Goal: Task Accomplishment & Management: Use online tool/utility

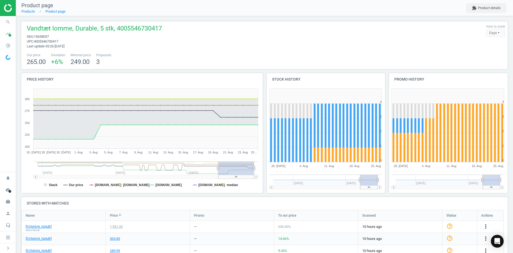
click at [3, 22] on icon "search" at bounding box center [8, 22] width 10 height 10
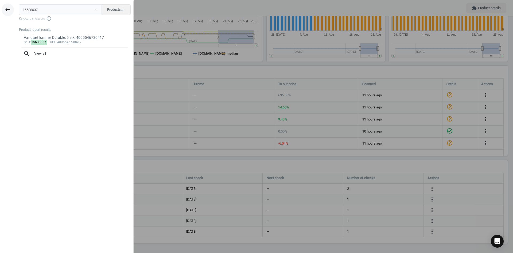
drag, startPoint x: 48, startPoint y: 13, endPoint x: 7, endPoint y: 12, distance: 40.9
click at [8, 12] on div "keyboard_backspace 15638037 close Products swap_horiz Keyboard shortcuts info_o…" at bounding box center [67, 127] width 134 height 253
type input "15638059"
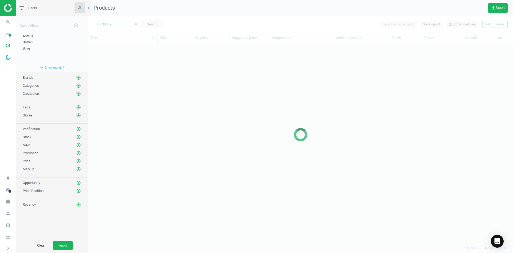
scroll to position [191, 421]
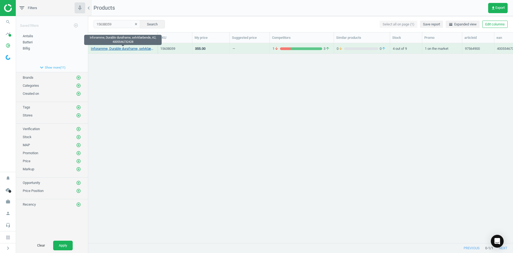
click at [109, 49] on link "Inforamme, Durable duraframe, selvklæbende, A2, 4005546732428" at bounding box center [123, 48] width 64 height 5
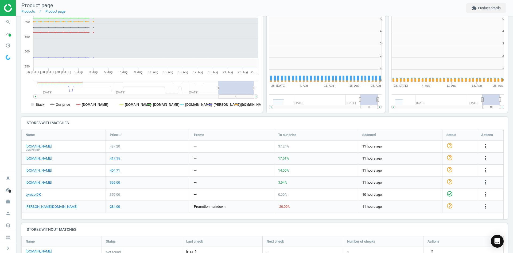
scroll to position [115, 126]
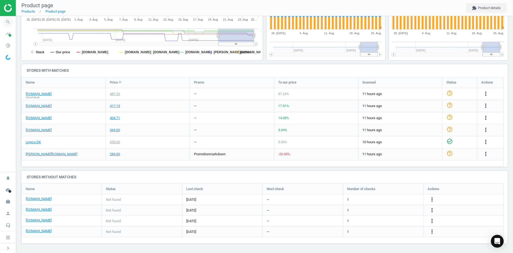
click at [10, 20] on icon "search" at bounding box center [8, 22] width 10 height 10
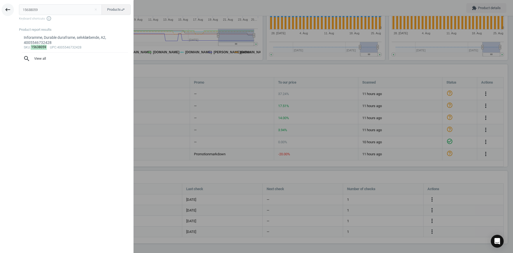
drag, startPoint x: 45, startPoint y: 10, endPoint x: 3, endPoint y: 8, distance: 42.0
click at [0, 9] on div "keyboard_backspace 15638059 close Products swap_horiz Keyboard shortcuts info_o…" at bounding box center [67, 127] width 134 height 253
type input "15781533"
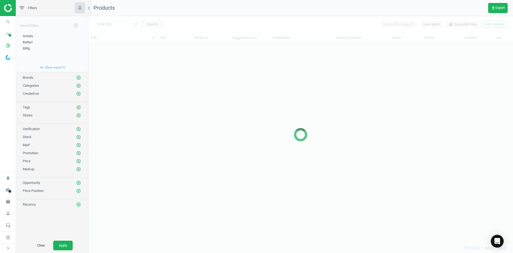
scroll to position [4, 4]
drag, startPoint x: 187, startPoint y: 67, endPoint x: 153, endPoint y: 60, distance: 35.2
click at [186, 67] on div at bounding box center [300, 134] width 425 height 237
click at [136, 61] on div at bounding box center [300, 134] width 425 height 237
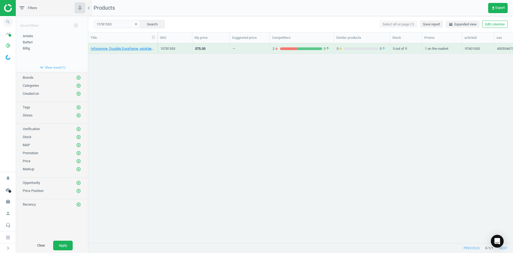
click at [3, 25] on span "search" at bounding box center [8, 22] width 16 height 12
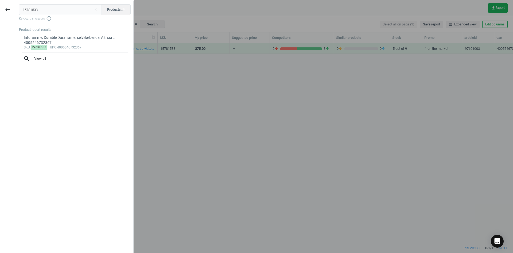
drag, startPoint x: 49, startPoint y: 11, endPoint x: 18, endPoint y: 11, distance: 30.8
click at [18, 11] on div "15781533 close Products swap_horiz Keyboard shortcuts info_outline Product repo…" at bounding box center [75, 127] width 118 height 253
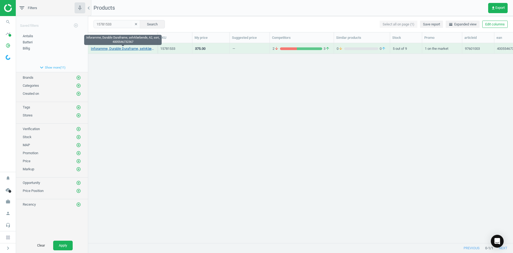
click at [103, 51] on link "Inforamme, Durable Duraframe, selvklæbende, A2, sort, 4005546732367" at bounding box center [123, 48] width 64 height 5
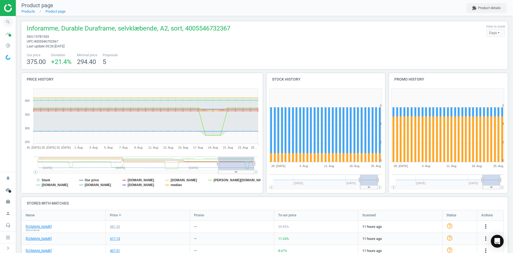
click at [14, 21] on span "search" at bounding box center [8, 22] width 16 height 12
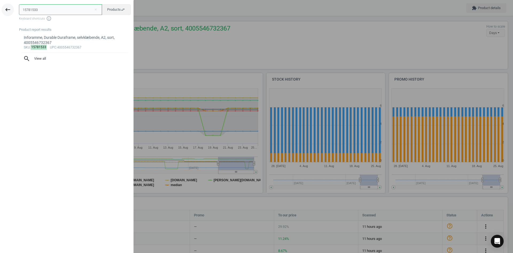
drag, startPoint x: 55, startPoint y: 8, endPoint x: 7, endPoint y: 8, distance: 47.6
click at [9, 7] on div "keyboard_backspace 15781533 close Products swap_horiz Keyboard shortcuts info_o…" at bounding box center [67, 127] width 134 height 253
paste input "0264145"
type input "10264145"
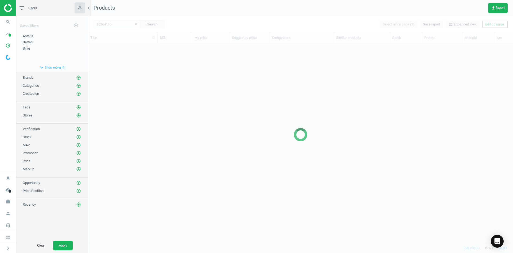
scroll to position [191, 421]
click at [117, 83] on div at bounding box center [300, 134] width 425 height 237
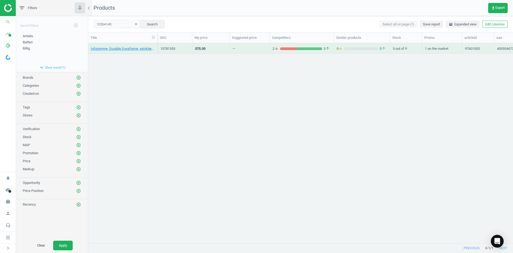
click at [117, 83] on div "Inforamme, Durable Duraframe, selvklæbende, A2, sort, 4005546732367 15781533 37…" at bounding box center [300, 140] width 425 height 195
click at [110, 48] on link "Duraframe, Durable, magnet, A5, sort, pakke a 5 stk, 4005546406923" at bounding box center [123, 48] width 64 height 5
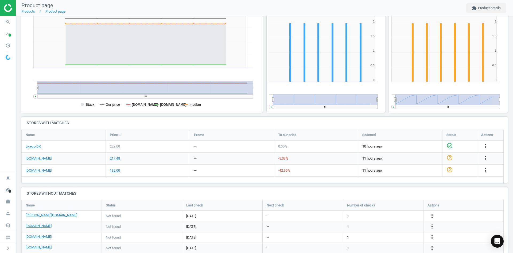
scroll to position [62, 491]
click at [33, 157] on link "[DOMAIN_NAME]" at bounding box center [39, 158] width 26 height 5
click at [36, 171] on link "[DOMAIN_NAME]" at bounding box center [39, 170] width 26 height 5
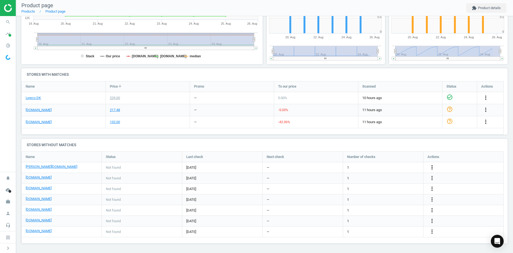
click at [483, 101] on icon "more_vert" at bounding box center [486, 97] width 6 height 6
click at [378, 168] on link "Edit URL/product option" at bounding box center [390, 167] width 73 height 8
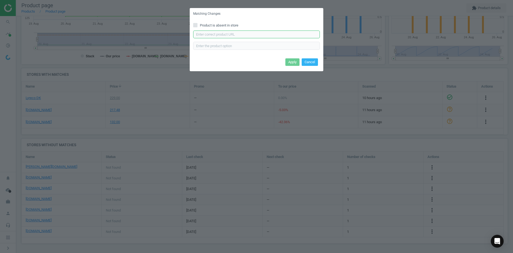
click at [212, 36] on input "text" at bounding box center [256, 34] width 127 height 8
paste input "https://www.lomax.dk/flere-produkter/butiksudstyr-og-inventar/skilte/rammer/inf…"
type input "https://www.lomax.dk/flere-produkter/butiksudstyr-og-inventar/skilte/rammer/inf…"
click at [291, 60] on button "Apply" at bounding box center [293, 61] width 14 height 7
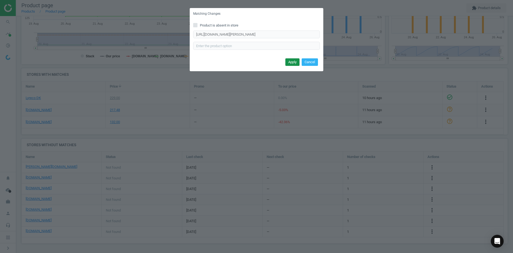
scroll to position [0, 0]
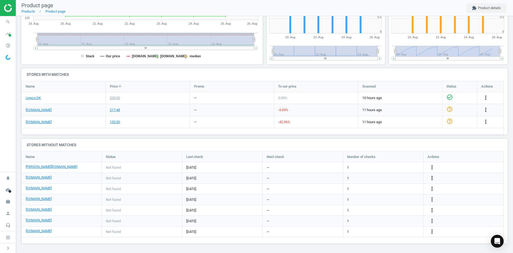
click at [483, 113] on icon "more_vert" at bounding box center [486, 109] width 6 height 6
click at [368, 176] on link "Edit URL/product option" at bounding box center [390, 178] width 73 height 8
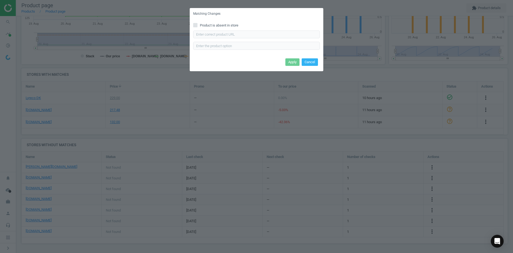
click at [205, 30] on div "Product is absent in store Enter correct product url" at bounding box center [257, 38] width 134 height 37
drag, startPoint x: 207, startPoint y: 33, endPoint x: 268, endPoint y: 36, distance: 60.8
click at [207, 33] on input "text" at bounding box center [256, 34] width 127 height 8
paste input "https://daarbakredoffice.dk/durable-duraframe-magnetramme-a5-sort-1174358.html"
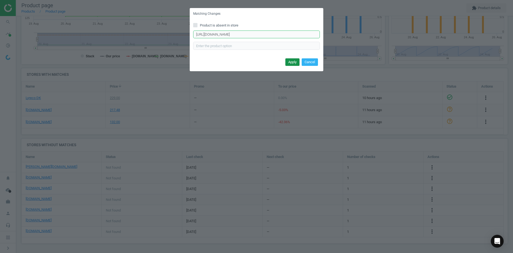
type input "https://daarbakredoffice.dk/durable-duraframe-magnetramme-a5-sort-1174358.html"
click at [287, 59] on button "Apply" at bounding box center [293, 61] width 14 height 7
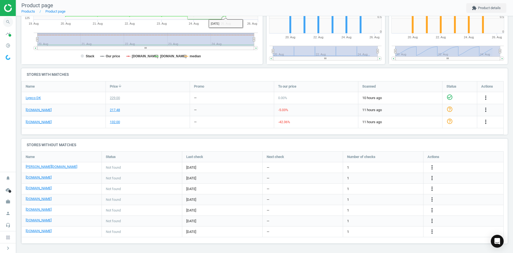
click at [6, 18] on icon "search" at bounding box center [8, 22] width 10 height 10
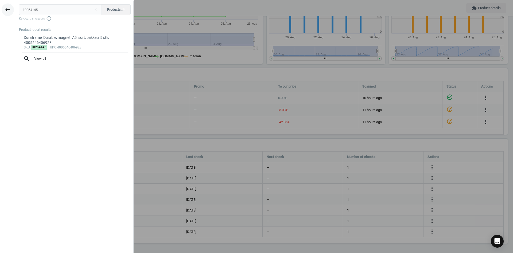
drag, startPoint x: 53, startPoint y: 11, endPoint x: 7, endPoint y: 13, distance: 46.5
click at [6, 11] on div "keyboard_backspace 10264145 close Products swap_horiz Keyboard shortcuts info_o…" at bounding box center [67, 127] width 134 height 253
type input "Durable 494701"
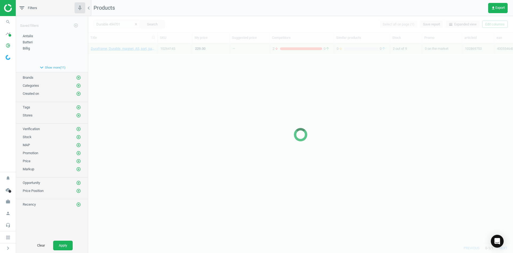
scroll to position [191, 421]
drag, startPoint x: 195, startPoint y: 71, endPoint x: 154, endPoint y: 71, distance: 41.4
click at [195, 72] on div at bounding box center [300, 134] width 425 height 237
drag, startPoint x: 154, startPoint y: 71, endPoint x: 151, endPoint y: 70, distance: 3.0
click at [153, 71] on div at bounding box center [300, 134] width 425 height 237
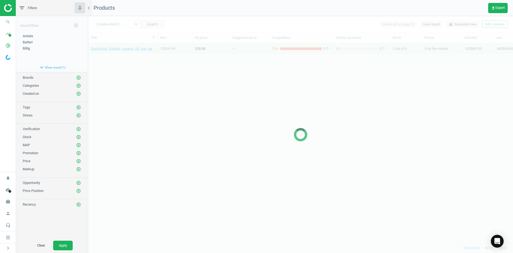
click at [148, 65] on div at bounding box center [300, 134] width 425 height 237
click at [140, 60] on div at bounding box center [300, 134] width 425 height 237
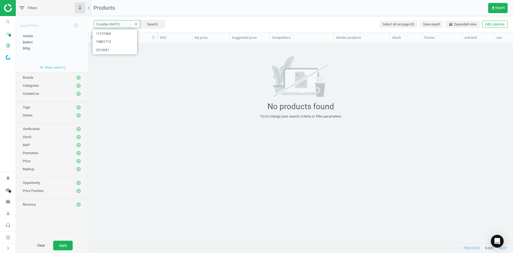
drag, startPoint x: 122, startPoint y: 25, endPoint x: 84, endPoint y: 26, distance: 38.0
click at [84, 26] on div "filter_list Filters chevron_left Saved filters add_circle_outline Antalis edit …" at bounding box center [264, 126] width 497 height 253
click at [176, 81] on div "No products found Try to change your search criteria or filter parameters" at bounding box center [300, 87] width 425 height 63
click at [122, 25] on input "text" at bounding box center [117, 24] width 47 height 8
click at [117, 26] on input "text" at bounding box center [117, 24] width 47 height 8
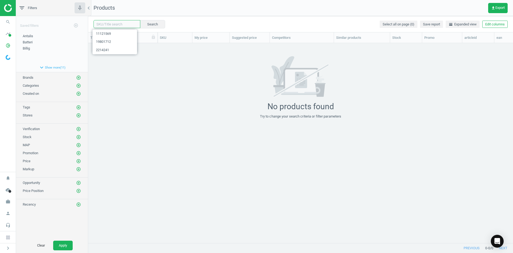
paste input "10264145"
type input "10264145"
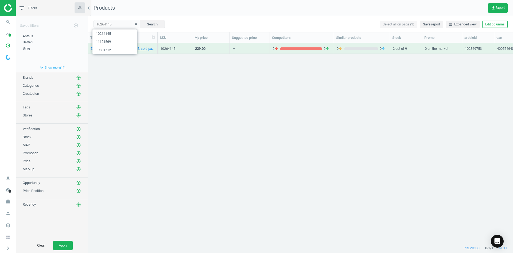
drag, startPoint x: 147, startPoint y: 77, endPoint x: 148, endPoint y: 59, distance: 17.7
click at [147, 77] on div "Duraframe, Durable, magnet, A5, sort, pakke a 5 stk, 4005546406923 10264145 229…" at bounding box center [300, 140] width 425 height 195
click at [144, 50] on link "Duraframe, Durable, magnet, A5, sort, pakke a 5 stk, 4005546406923" at bounding box center [123, 48] width 64 height 5
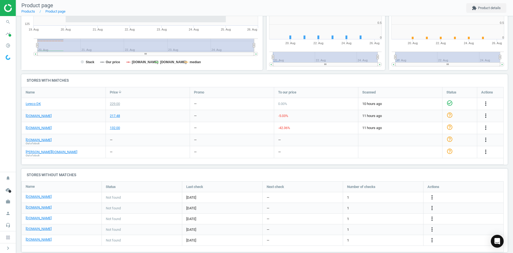
scroll to position [115, 248]
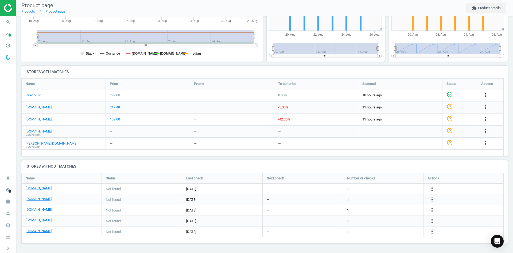
click at [483, 98] on icon "more_vert" at bounding box center [486, 95] width 6 height 6
click at [388, 189] on link "Edit URL/product option" at bounding box center [390, 188] width 73 height 8
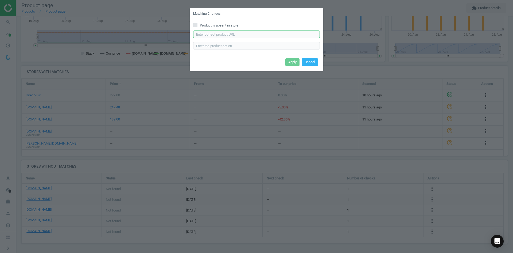
drag, startPoint x: 223, startPoint y: 32, endPoint x: 232, endPoint y: 38, distance: 10.6
click at [223, 31] on input "text" at bounding box center [256, 34] width 127 height 8
paste input "https://www.grafical.dk/skifteramme-a5-duraframe-magnetic-med-sort-ramme-5-stk/"
type input "https://www.grafical.dk/skifteramme-a5-duraframe-magnetic-med-sort-ramme-5-stk/"
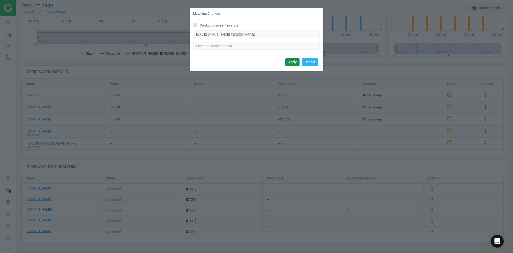
click at [293, 60] on button "Apply" at bounding box center [293, 61] width 14 height 7
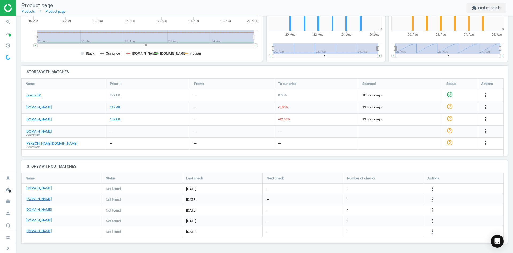
click at [434, 208] on icon "more_vert" at bounding box center [432, 210] width 6 height 6
click at [387, 210] on link "Edit URL/product option" at bounding box center [390, 210] width 73 height 8
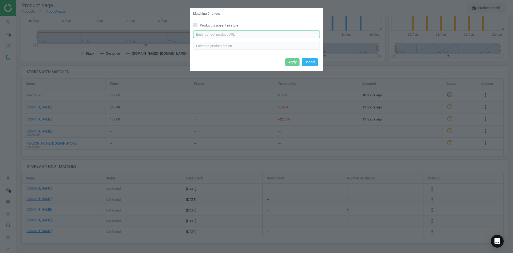
click at [227, 36] on input "text" at bounding box center [256, 34] width 127 height 8
paste input "https://www.kontorsyd.dk/da/informationsramme/magnetlomme-a5-aaben-paa-3-sider-…"
type input "https://www.kontorsyd.dk/da/informationsramme/magnetlomme-a5-aaben-paa-3-sider-…"
click at [286, 61] on button "Apply" at bounding box center [293, 61] width 14 height 7
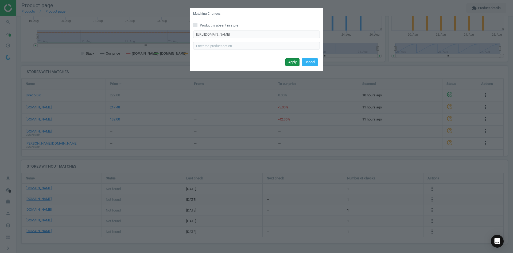
scroll to position [0, 0]
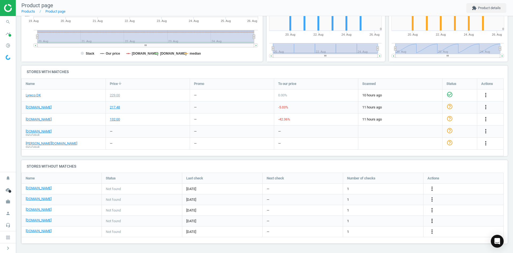
click at [483, 110] on icon "more_vert" at bounding box center [486, 107] width 6 height 6
click at [387, 223] on link "Edit URL/product option" at bounding box center [390, 221] width 73 height 8
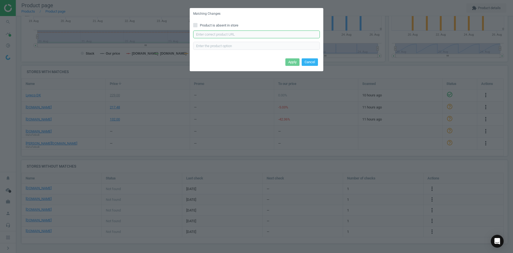
click at [242, 37] on input "text" at bounding box center [256, 34] width 127 height 8
paste input "https://hertelsboresko.dk/da/skilte-og-rammer/skilt-duraframe-a5-sort-5-stk"
type input "https://hertelsboresko.dk/da/skilte-og-rammer/skilt-duraframe-a5-sort-5-stk"
click at [291, 63] on button "Apply" at bounding box center [293, 61] width 14 height 7
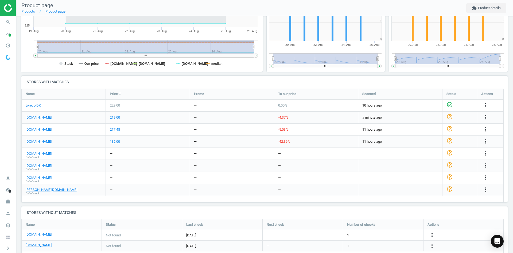
scroll to position [109, 0]
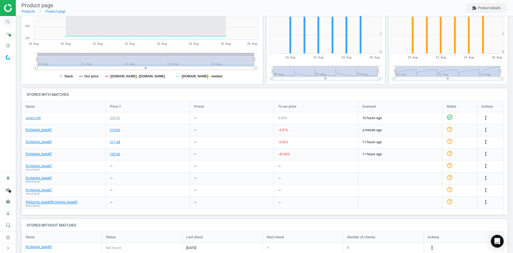
click at [9, 20] on icon "search" at bounding box center [8, 22] width 10 height 10
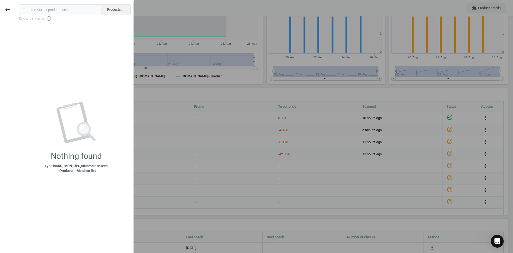
click at [44, 10] on input "text" at bounding box center [60, 9] width 83 height 11
type input "9655376"
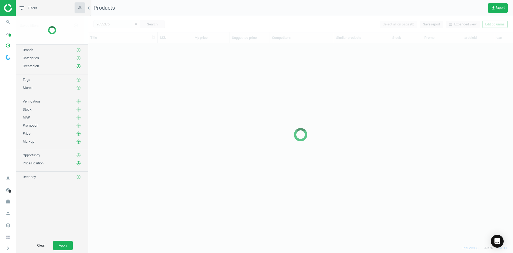
scroll to position [191, 421]
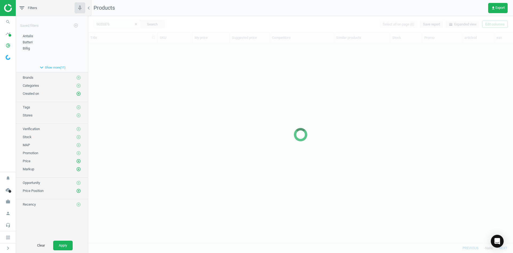
click at [144, 75] on div at bounding box center [300, 134] width 425 height 237
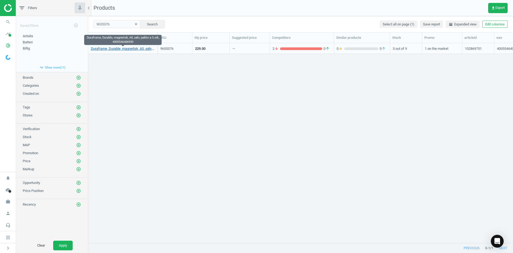
click at [140, 49] on link "Duraframe, Durable, magnetisk, A5, sølv, pakke a 5 stk, 4005546406930" at bounding box center [123, 48] width 64 height 5
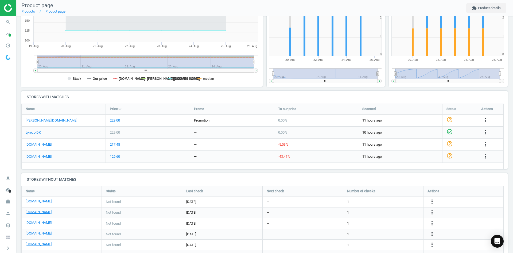
scroll to position [130, 0]
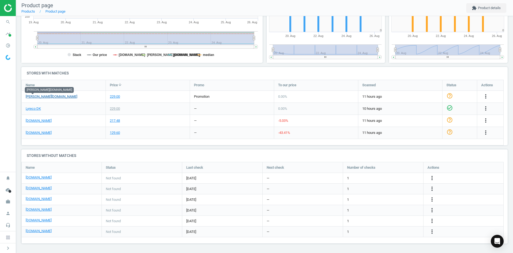
click at [28, 96] on link "[PERSON_NAME][DOMAIN_NAME]" at bounding box center [52, 96] width 52 height 5
click at [32, 122] on link "[DOMAIN_NAME]" at bounding box center [39, 120] width 26 height 5
click at [37, 130] on link "[DOMAIN_NAME]" at bounding box center [39, 132] width 26 height 5
click at [434, 178] on icon "more_vert" at bounding box center [432, 178] width 6 height 6
click at [387, 175] on link "Edit URL/product option" at bounding box center [390, 178] width 73 height 8
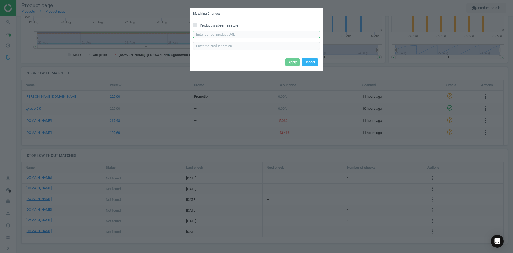
drag, startPoint x: 272, startPoint y: 35, endPoint x: 273, endPoint y: 38, distance: 3.4
click at [272, 35] on input "text" at bounding box center [256, 34] width 127 height 8
paste input "[URL][DOMAIN_NAME]"
type input "[URL][DOMAIN_NAME]"
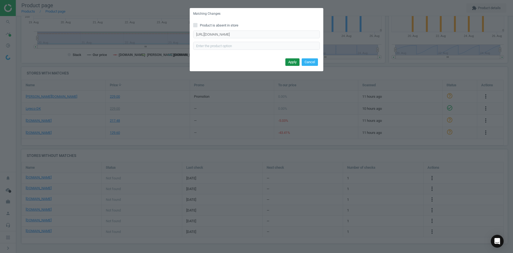
scroll to position [0, 0]
click at [290, 59] on button "Apply" at bounding box center [293, 61] width 14 height 7
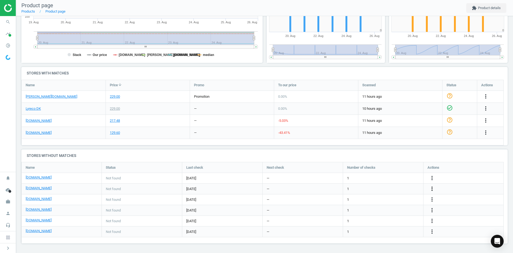
click at [432, 190] on icon "more_vert" at bounding box center [432, 188] width 6 height 6
click at [395, 187] on link "Edit URL/product option" at bounding box center [390, 188] width 73 height 8
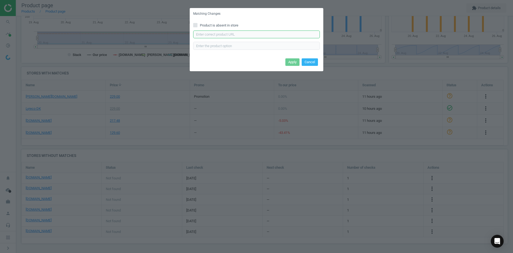
drag, startPoint x: 246, startPoint y: 35, endPoint x: 252, endPoint y: 37, distance: 7.0
click at [245, 35] on input "text" at bounding box center [256, 34] width 127 height 8
paste input "https://www.grafical.dk/skifterammer-a5-duraframe-magnetic-med-soelv-ramme-5-st…"
type input "https://www.grafical.dk/skifterammer-a5-duraframe-magnetic-med-soelv-ramme-5-st…"
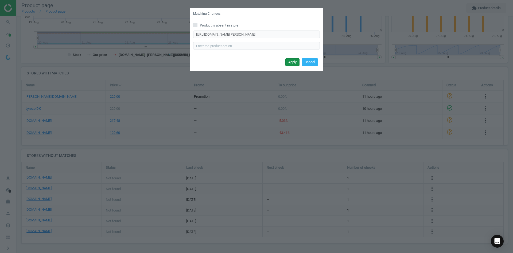
click at [291, 60] on button "Apply" at bounding box center [293, 61] width 14 height 7
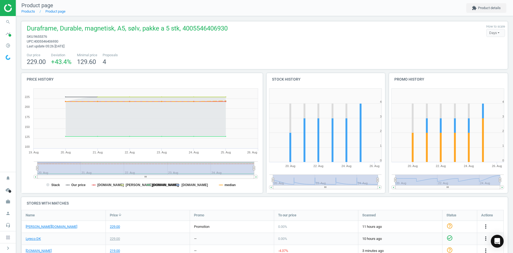
scroll to position [133, 0]
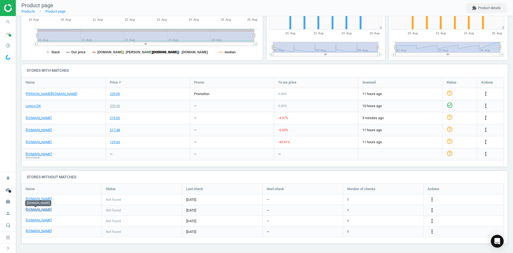
click at [36, 211] on link "[DOMAIN_NAME]" at bounding box center [39, 209] width 26 height 5
click at [434, 207] on icon "more_vert" at bounding box center [432, 210] width 6 height 6
click at [387, 208] on link "Edit URL/product option" at bounding box center [390, 210] width 73 height 8
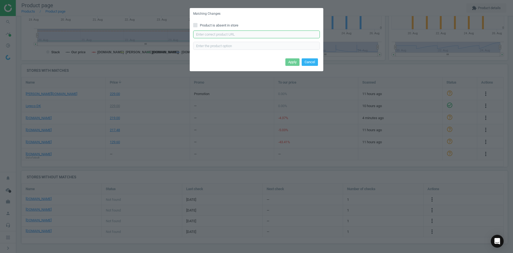
click at [214, 34] on input "text" at bounding box center [256, 34] width 127 height 8
paste input "https://www.kontorsyd.dk/da/informationsramme/magnetlomme-a5-aaben-paa-3-sider-…"
type input "https://www.kontorsyd.dk/da/informationsramme/magnetlomme-a5-aaben-paa-3-sider-…"
click at [292, 63] on button "Apply" at bounding box center [293, 61] width 14 height 7
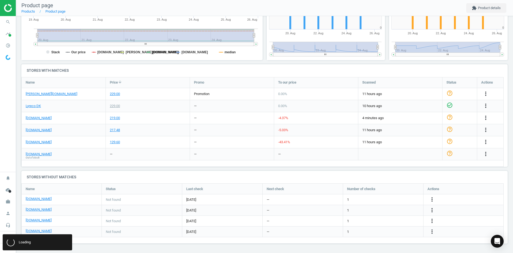
scroll to position [0, 0]
click at [42, 221] on link "[DOMAIN_NAME]" at bounding box center [39, 220] width 26 height 5
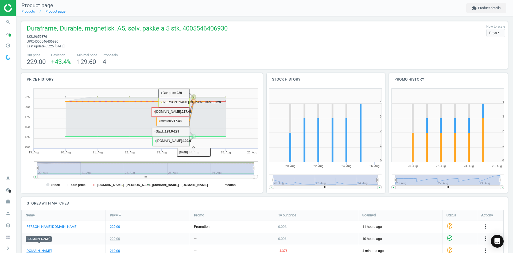
scroll to position [133, 0]
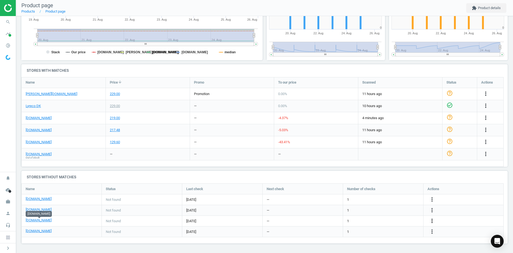
click at [483, 121] on icon "more_vert" at bounding box center [486, 117] width 6 height 6
click at [388, 219] on link "Edit URL/product option" at bounding box center [390, 221] width 73 height 8
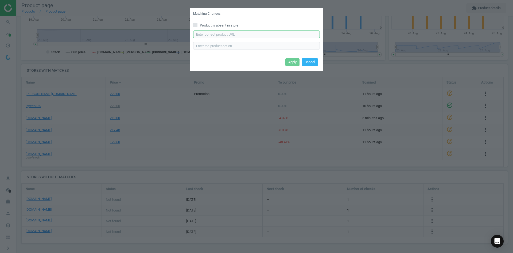
paste input "https://hertelsboresko.dk/da/skilte-og-rammer/skilt-duraframe-a5-soelv-5-stk"
drag, startPoint x: 224, startPoint y: 31, endPoint x: 229, endPoint y: 37, distance: 7.4
click at [224, 31] on input "text" at bounding box center [256, 34] width 127 height 8
type input "https://hertelsboresko.dk/da/skilte-og-rammer/skilt-duraframe-a5-soelv-5-stk"
click at [293, 64] on button "Apply" at bounding box center [293, 61] width 14 height 7
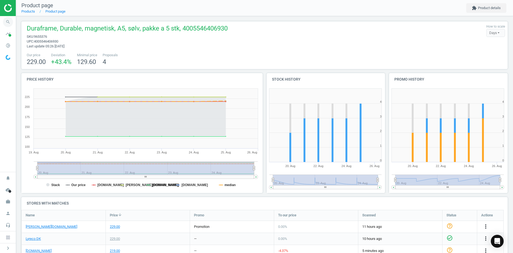
click at [5, 21] on icon "search" at bounding box center [8, 22] width 10 height 10
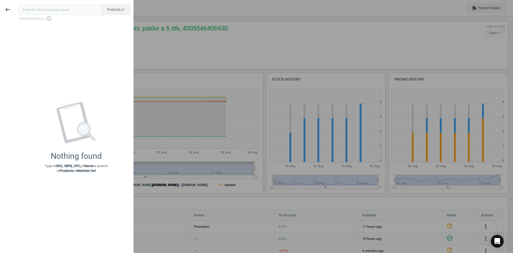
click at [37, 9] on input "text" at bounding box center [60, 9] width 83 height 11
type input "9402362"
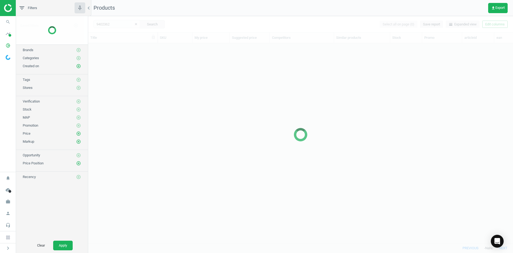
scroll to position [191, 421]
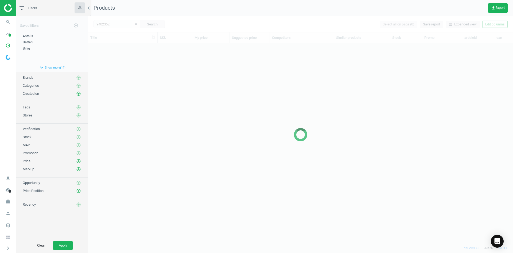
click at [137, 87] on div at bounding box center [300, 134] width 425 height 237
click at [92, 93] on div at bounding box center [300, 134] width 425 height 237
click at [101, 68] on div at bounding box center [300, 134] width 425 height 237
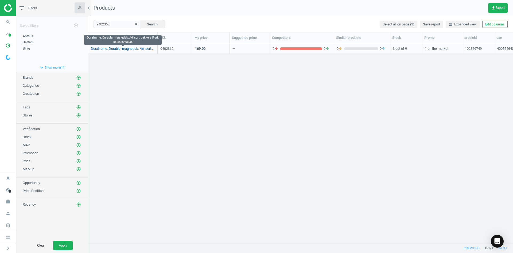
click at [106, 50] on link "Duraframe, Durable, magnetisk, A6, sort, pakke a 5 stk, 4005546406909" at bounding box center [123, 48] width 64 height 5
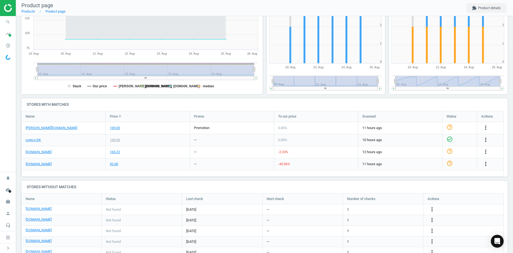
scroll to position [107, 0]
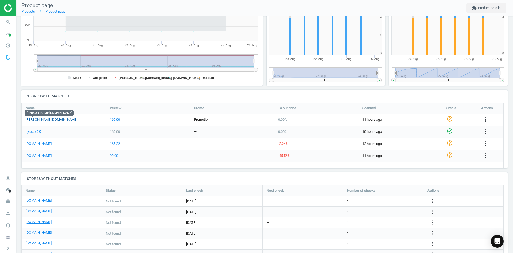
click at [36, 120] on link "[PERSON_NAME][DOMAIN_NAME]" at bounding box center [52, 119] width 52 height 5
click at [30, 143] on link "[DOMAIN_NAME]" at bounding box center [39, 143] width 26 height 5
click at [33, 155] on link "[DOMAIN_NAME]" at bounding box center [39, 155] width 26 height 5
click at [430, 200] on icon "more_vert" at bounding box center [432, 201] width 6 height 6
click at [152, 165] on div "Name Price arrow_downward Promo To our price Scanned Status Actions lomax.dk 16…" at bounding box center [262, 136] width 483 height 66
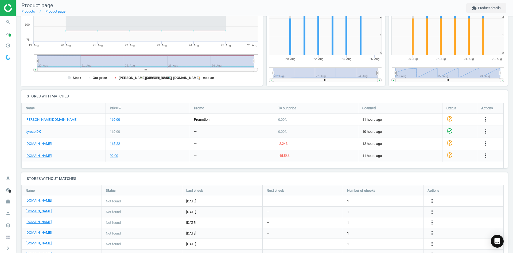
scroll to position [130, 0]
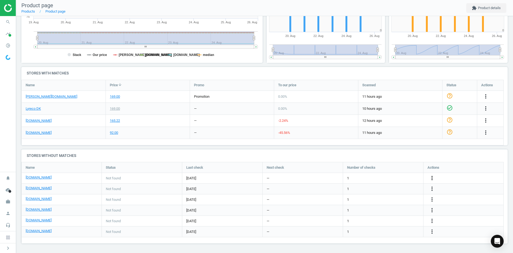
click at [432, 178] on icon "more_vert" at bounding box center [432, 178] width 6 height 6
click at [389, 178] on link "Edit URL/product option" at bounding box center [390, 178] width 73 height 8
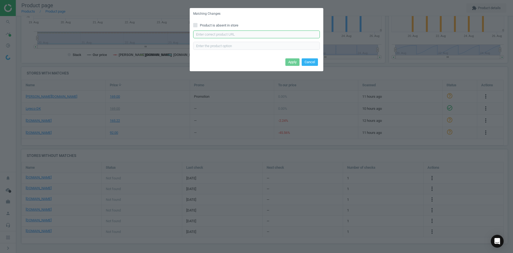
click at [241, 35] on input "text" at bounding box center [256, 34] width 127 height 8
paste input "https://daarbakredoffice.dk/durable-duraframe-magnetramme-i-a6-i-farven-sort-11…"
type input "https://daarbakredoffice.dk/durable-duraframe-magnetramme-i-a6-i-farven-sort-11…"
click at [296, 61] on button "Apply" at bounding box center [293, 61] width 14 height 7
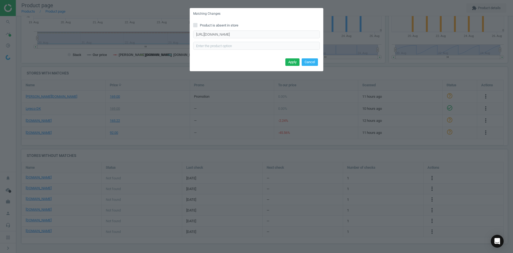
scroll to position [0, 0]
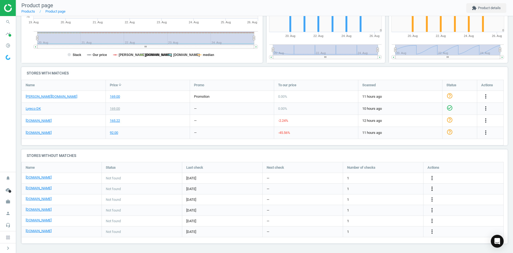
click at [432, 189] on icon "more_vert" at bounding box center [432, 188] width 6 height 6
click at [371, 188] on link "Edit URL/product option" at bounding box center [390, 188] width 73 height 8
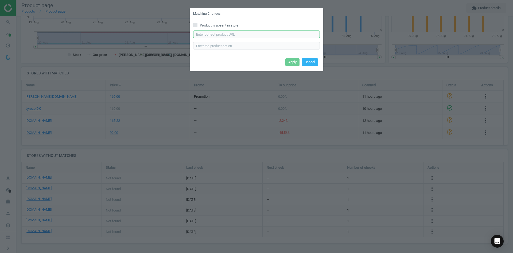
click at [263, 36] on input "text" at bounding box center [256, 34] width 127 height 8
paste input "https://www.grafical.dk/skifteramme-a6-duraframe-magnetic-med-sort-ramme-5-stk/"
type input "https://www.grafical.dk/skifteramme-a6-duraframe-magnetic-med-sort-ramme-5-stk/"
click at [290, 61] on button "Apply" at bounding box center [293, 61] width 14 height 7
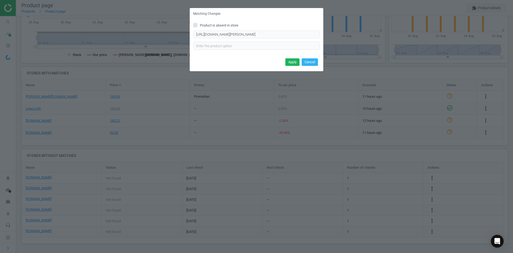
scroll to position [0, 0]
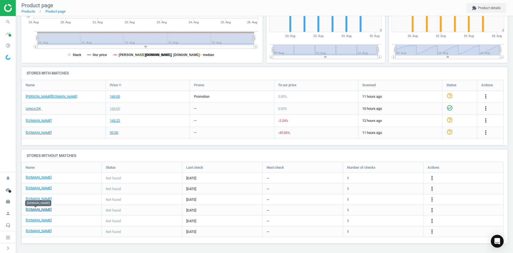
click at [37, 211] on link "[DOMAIN_NAME]" at bounding box center [39, 209] width 26 height 5
click at [483, 136] on icon "more_vert" at bounding box center [486, 132] width 6 height 6
click at [396, 212] on link "Edit URL/product option" at bounding box center [390, 210] width 73 height 8
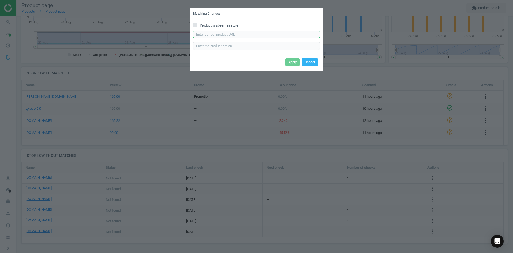
drag, startPoint x: 253, startPoint y: 35, endPoint x: 257, endPoint y: 38, distance: 4.4
click at [253, 35] on input "text" at bounding box center [256, 34] width 127 height 8
paste input "https://www.kontorsyd.dk/da/informationsramme/magnetlomme-a6-aaben-paa-3-sider-…"
type input "https://www.kontorsyd.dk/da/informationsramme/magnetlomme-a6-aaben-paa-3-sider-…"
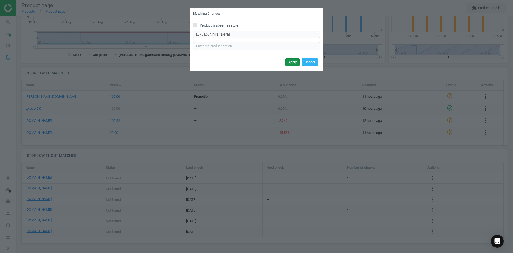
scroll to position [0, 0]
click at [291, 60] on button "Apply" at bounding box center [293, 61] width 14 height 7
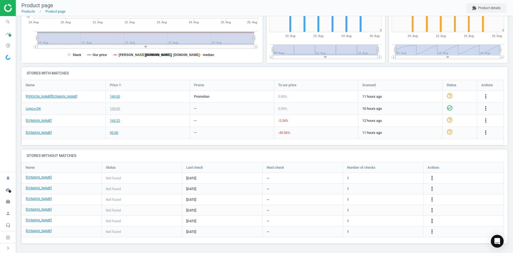
click at [434, 220] on icon "more_vert" at bounding box center [432, 220] width 6 height 6
click at [390, 221] on link "Edit URL/product option" at bounding box center [390, 221] width 73 height 8
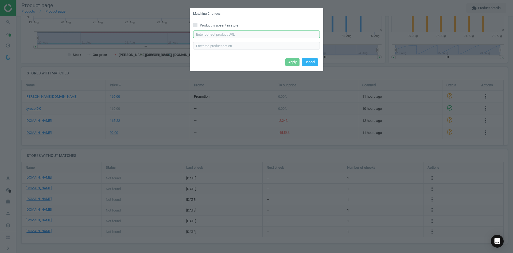
drag, startPoint x: 256, startPoint y: 32, endPoint x: 289, endPoint y: 63, distance: 46.0
click at [256, 32] on input "text" at bounding box center [256, 34] width 127 height 8
paste input "https://hertelsboresko.dk/da/skilte-og-rammer/skilt-duraframe-a6-sort-5-stk"
type input "https://hertelsboresko.dk/da/skilte-og-rammer/skilt-duraframe-a6-sort-5-stk"
click at [296, 68] on div "Apply Cancel" at bounding box center [257, 64] width 134 height 14
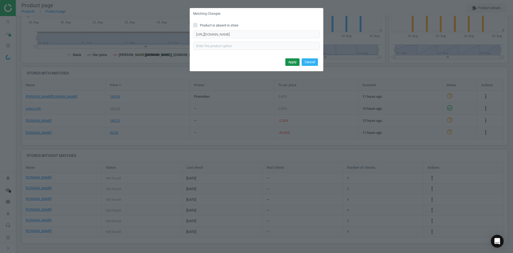
click at [294, 63] on button "Apply" at bounding box center [293, 61] width 14 height 7
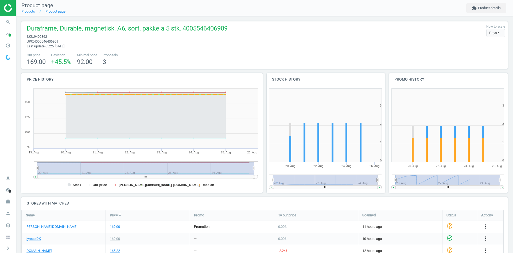
scroll to position [115, 126]
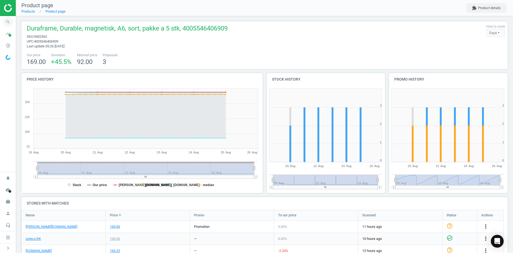
click at [6, 22] on icon "search" at bounding box center [8, 22] width 10 height 10
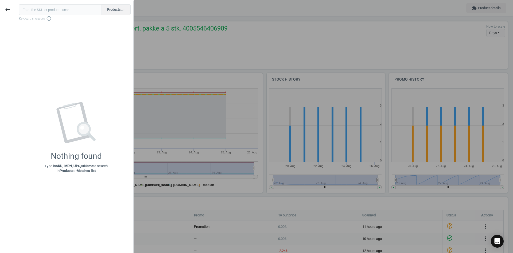
click at [37, 11] on input "text" at bounding box center [60, 9] width 83 height 11
type input "10264134"
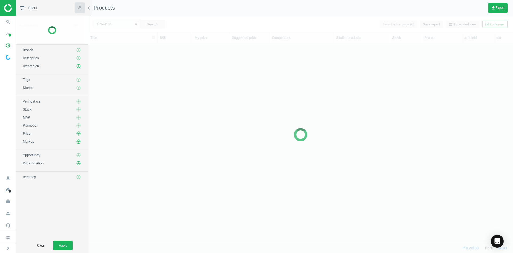
scroll to position [191, 421]
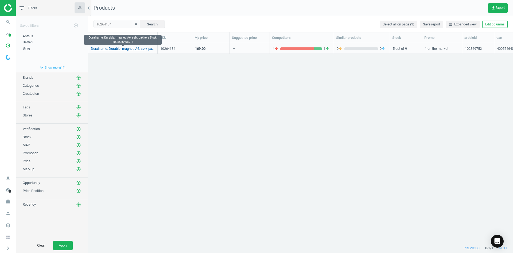
click at [124, 51] on link "Duraframe, Durable, magnet, A6, sølv, pakke a 5 stk, 4005546406916" at bounding box center [123, 48] width 64 height 5
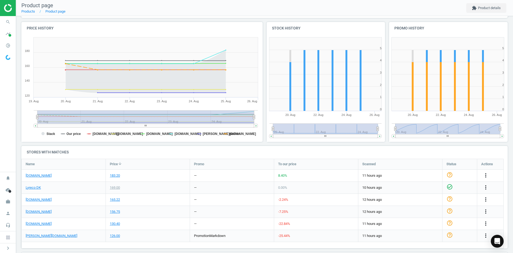
scroll to position [107, 0]
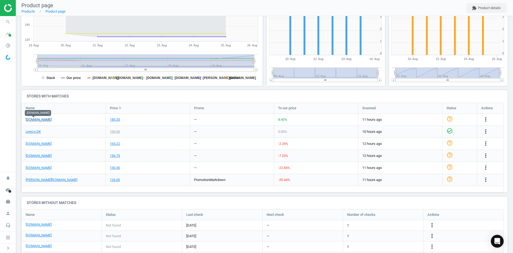
click at [37, 121] on link "[DOMAIN_NAME]" at bounding box center [39, 119] width 26 height 5
click at [32, 144] on link "[DOMAIN_NAME]" at bounding box center [39, 143] width 26 height 5
click at [33, 153] on link "[DOMAIN_NAME]" at bounding box center [39, 155] width 26 height 5
click at [39, 168] on link "[DOMAIN_NAME]" at bounding box center [39, 167] width 26 height 5
click at [39, 180] on link "[PERSON_NAME][DOMAIN_NAME]" at bounding box center [52, 179] width 52 height 5
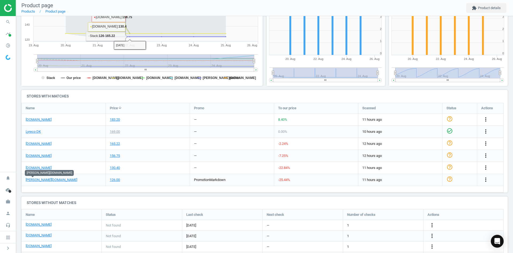
scroll to position [133, 0]
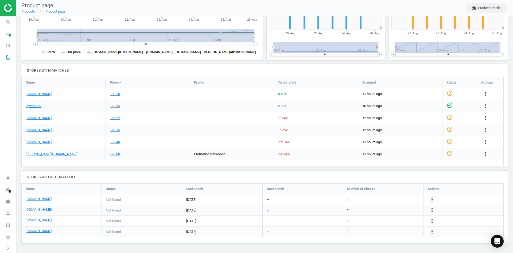
click at [430, 200] on icon "more_vert" at bounding box center [432, 199] width 6 height 6
click at [385, 199] on link "Edit URL/product option" at bounding box center [390, 199] width 73 height 8
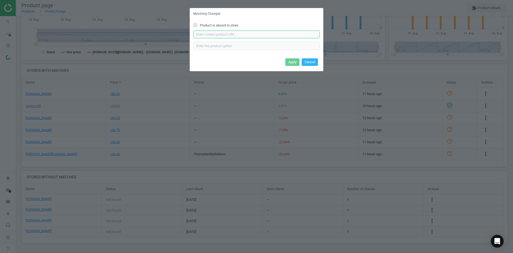
click at [229, 35] on input "text" at bounding box center [256, 34] width 127 height 8
paste input "https://daarbakredoffice.dk/durable-duraframe-magnetramme-i-a6-i-farven-soelv-1…"
type input "https://daarbakredoffice.dk/durable-duraframe-magnetramme-i-a6-i-farven-soelv-1…"
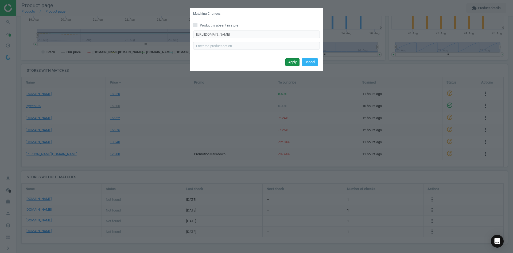
click at [291, 62] on button "Apply" at bounding box center [293, 61] width 14 height 7
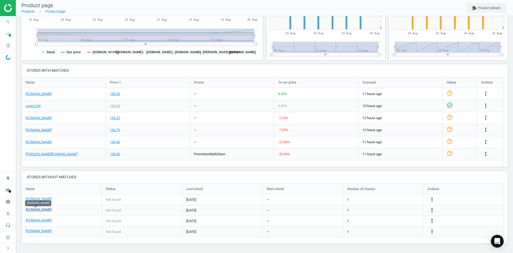
click at [40, 211] on link "[DOMAIN_NAME]" at bounding box center [39, 209] width 26 height 5
click at [483, 157] on icon "more_vert" at bounding box center [486, 154] width 6 height 6
click at [389, 211] on link "Edit URL/product option" at bounding box center [390, 210] width 73 height 8
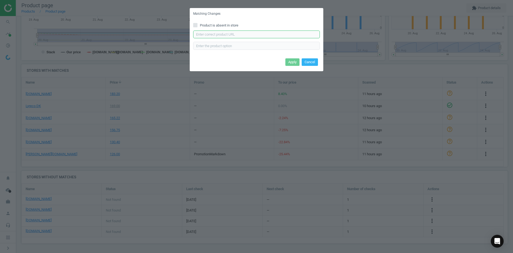
click at [210, 35] on input "text" at bounding box center [256, 34] width 127 height 8
paste input "https://www.kontorsyd.dk/da/informationsramme/magnetlomme-a6-aaben-paa-3-sider-…"
type input "https://www.kontorsyd.dk/da/informationsramme/magnetlomme-a6-aaben-paa-3-sider-…"
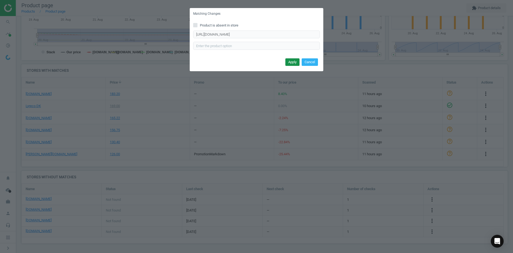
click at [291, 61] on button "Apply" at bounding box center [293, 61] width 14 height 7
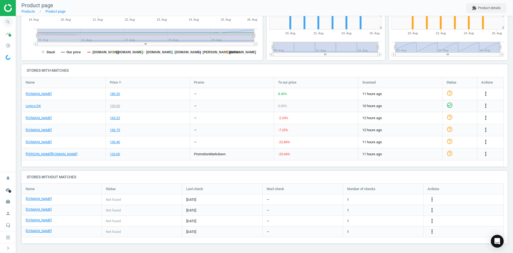
click at [8, 23] on icon "search" at bounding box center [8, 22] width 10 height 10
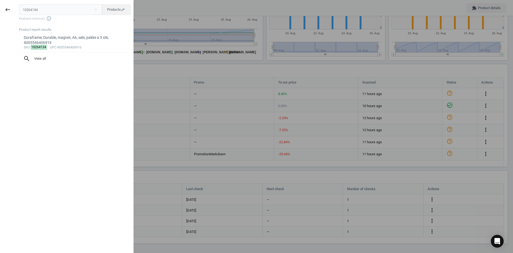
drag, startPoint x: 46, startPoint y: 11, endPoint x: -7, endPoint y: 10, distance: 53.0
click at [0, 10] on html "Group 2 Created with Sketch. ic/cloud_download/grey600 Created with Sketch. gra…" at bounding box center [256, 126] width 513 height 253
type input "9420147"
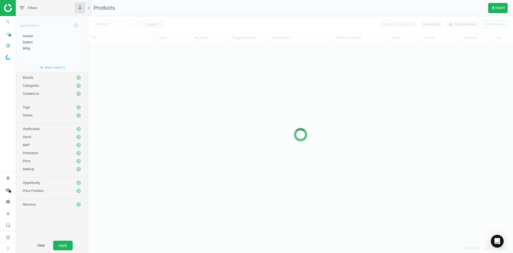
scroll to position [191, 421]
click at [160, 106] on div at bounding box center [300, 134] width 425 height 237
click at [148, 109] on div at bounding box center [300, 134] width 425 height 237
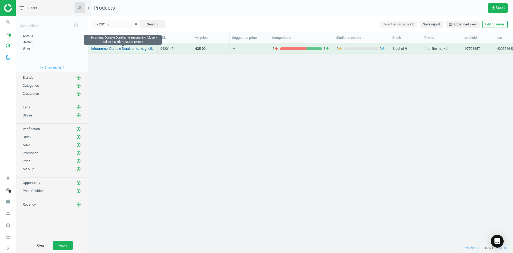
click at [113, 49] on link "Inforamme, Durable Duraframe, magnetisk, A3, sølv, pakke a 5 stk, 4005546406855" at bounding box center [123, 48] width 64 height 5
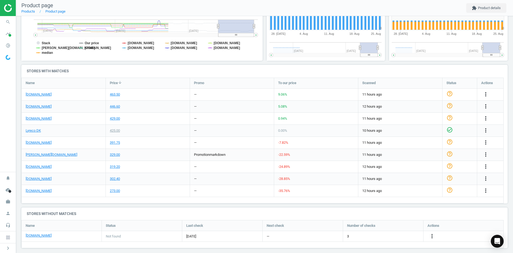
scroll to position [115, 126]
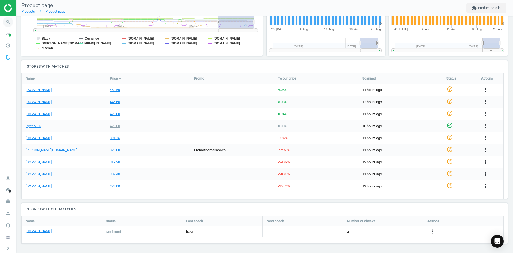
click at [4, 22] on icon "search" at bounding box center [8, 22] width 10 height 10
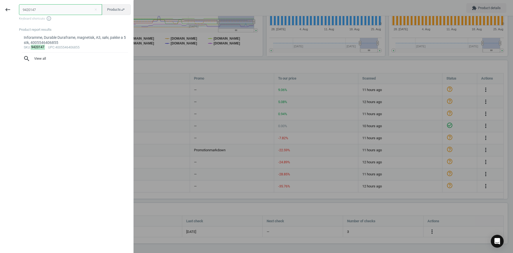
click at [33, 9] on input "9420147" at bounding box center [60, 9] width 83 height 11
drag, startPoint x: 42, startPoint y: 8, endPoint x: 7, endPoint y: 12, distance: 35.0
click at [7, 12] on div "keyboard_backspace 9420147 close Products swap_horiz Keyboard shortcuts info_ou…" at bounding box center [67, 127] width 134 height 253
paste input "15733275"
type input "15733275"
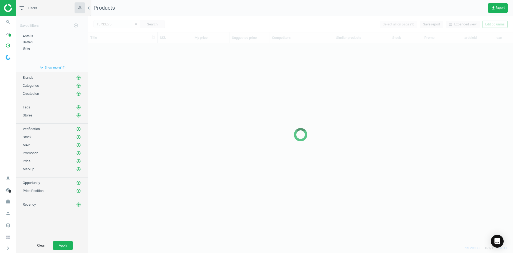
scroll to position [191, 421]
click at [168, 84] on div at bounding box center [300, 134] width 425 height 237
click at [149, 74] on div at bounding box center [300, 134] width 425 height 237
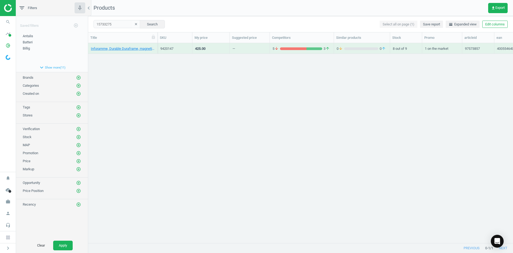
click at [141, 64] on div "Inforamme, Durable Duraframe, magnetisk, A3, sølv, pakke a 5 stk, 4005546406855…" at bounding box center [300, 140] width 425 height 195
click at [127, 48] on link "Yoyoholder, Durable, 80 cm, karabinkrog, pakke a 5 stk, 4005546806464" at bounding box center [123, 48] width 64 height 5
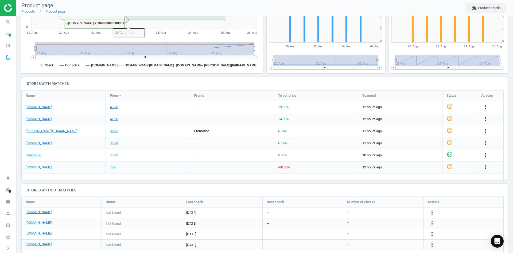
scroll to position [133, 0]
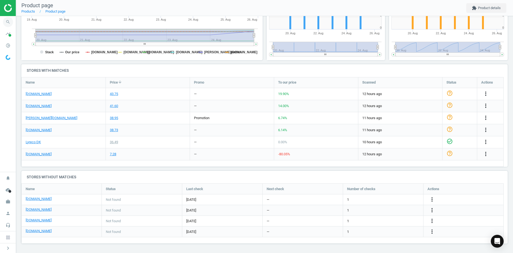
click at [7, 24] on icon "search" at bounding box center [8, 22] width 10 height 10
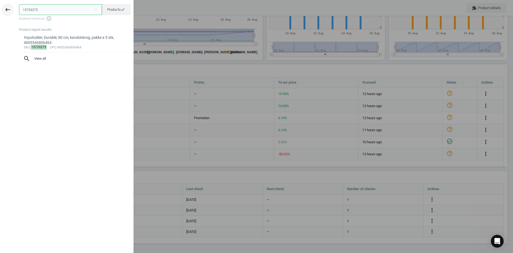
paste input "7143589"
drag, startPoint x: 43, startPoint y: 11, endPoint x: 2, endPoint y: 11, distance: 41.4
click at [2, 11] on div "keyboard_backspace 15733275 close Products swap_horiz Keyboard shortcuts info_o…" at bounding box center [67, 127] width 134 height 253
type input "7143589"
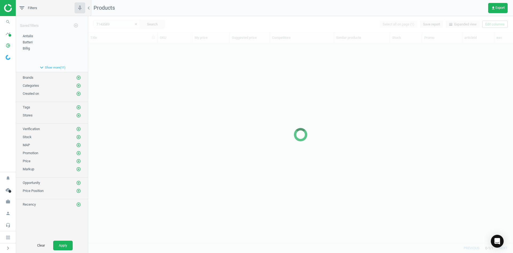
scroll to position [191, 421]
click at [158, 87] on div at bounding box center [300, 134] width 425 height 237
click at [131, 59] on div at bounding box center [300, 134] width 425 height 237
click at [127, 54] on div at bounding box center [300, 134] width 425 height 237
click at [127, 53] on div at bounding box center [300, 134] width 425 height 237
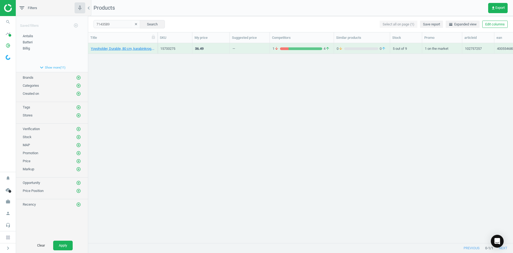
click at [127, 53] on div "Yoyoholder, Durable, 80 cm, karabinkrog, pakke a 5 stk, 4005546806464" at bounding box center [123, 49] width 64 height 7
click at [125, 51] on link "Magnetisk inforamme Durable Duraframe A4 Orange, pakke a 5 stk., 4005546405698" at bounding box center [123, 48] width 64 height 5
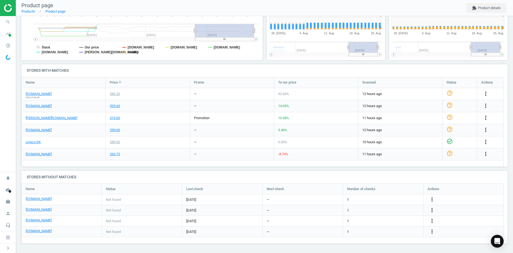
scroll to position [115, 126]
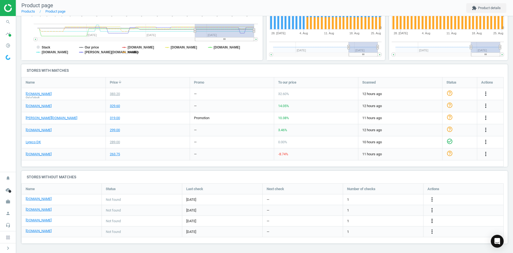
click at [433, 222] on icon "more_vert" at bounding box center [432, 220] width 6 height 6
click at [382, 219] on link "Edit URL/product option" at bounding box center [390, 221] width 73 height 8
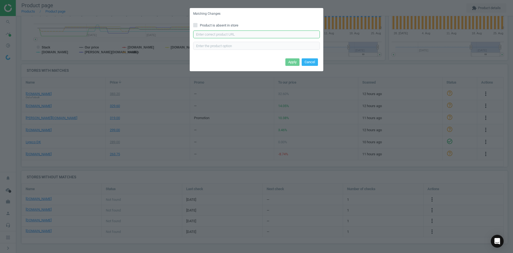
click at [236, 36] on input "text" at bounding box center [256, 34] width 127 height 8
paste input "https://www.proshop.dk/Konference-Praesentation/DURABLE-DURAFRAME-MAGNETIC-A4/3…"
type input "https://www.proshop.dk/Konference-Praesentation/DURABLE-DURAFRAME-MAGNETIC-A4/3…"
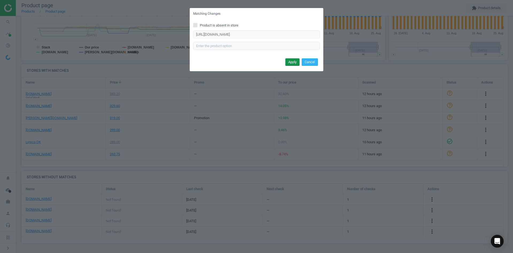
click at [291, 61] on button "Apply" at bounding box center [293, 61] width 14 height 7
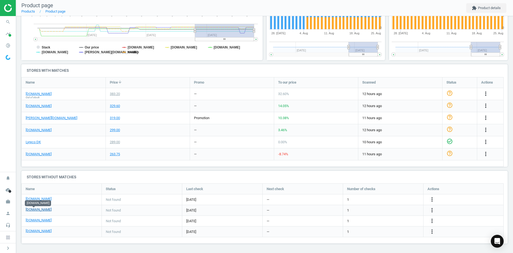
click at [32, 211] on link "[DOMAIN_NAME]" at bounding box center [39, 209] width 26 height 5
click at [431, 208] on icon "more_vert" at bounding box center [432, 210] width 6 height 6
click at [363, 212] on link "Edit URL/product option" at bounding box center [390, 210] width 73 height 8
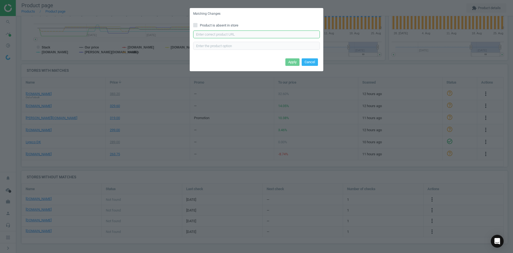
click at [230, 36] on input "text" at bounding box center [256, 34] width 127 height 8
paste input "https://konpap.dk/durable-duraframe-magnetic-a4-magnetramme-orange-5stk-219.486…"
type input "https://konpap.dk/durable-duraframe-magnetic-a4-magnetramme-orange-5stk-219.486…"
click at [292, 60] on button "Apply" at bounding box center [293, 61] width 14 height 7
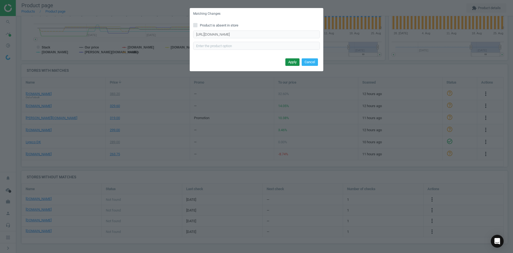
scroll to position [0, 0]
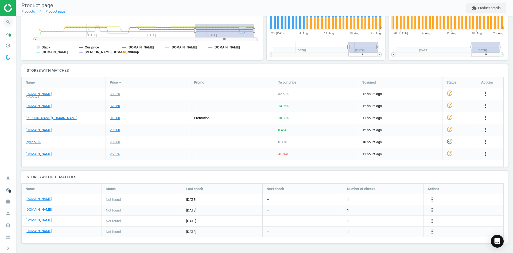
click at [8, 21] on icon "search" at bounding box center [8, 22] width 10 height 10
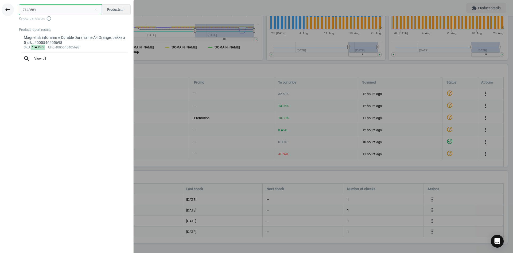
drag, startPoint x: 48, startPoint y: 11, endPoint x: 3, endPoint y: 12, distance: 44.1
click at [5, 11] on div "keyboard_backspace 7143589 close Products swap_horiz Keyboard shortcuts info_ou…" at bounding box center [67, 127] width 134 height 253
paste input "16870082"
type input "16870082"
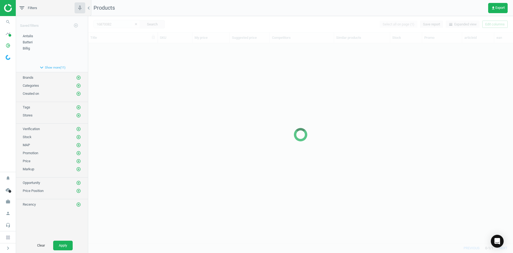
scroll to position [191, 421]
click at [157, 92] on div at bounding box center [300, 134] width 425 height 237
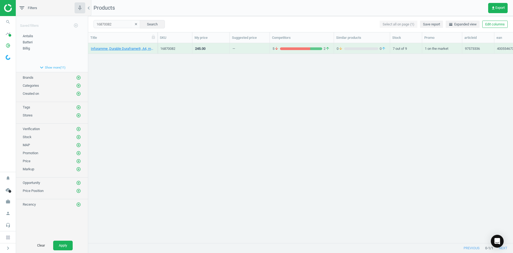
click at [159, 98] on div "Inforamme ,Durable Duraframe®, A4, magnetisk, grøn, pakke a 5 stk., 40055467363…" at bounding box center [300, 140] width 425 height 195
drag, startPoint x: 147, startPoint y: 98, endPoint x: 143, endPoint y: 89, distance: 9.3
click at [145, 95] on div "Inforamme ,Durable Duraframe®, A4, magnetisk, grøn, pakke a 5 stk., 40055467363…" at bounding box center [300, 140] width 425 height 195
click at [124, 50] on link "Inforamme ,Durable Duraframe®, A4, magnetisk, grøn, pakke a 5 stk., 40055467363…" at bounding box center [123, 48] width 64 height 5
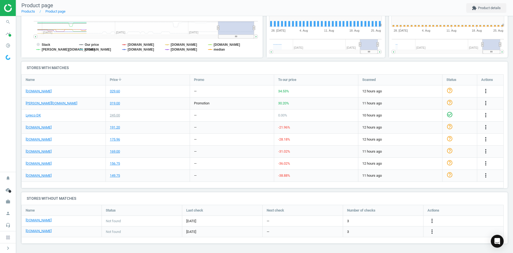
scroll to position [115, 126]
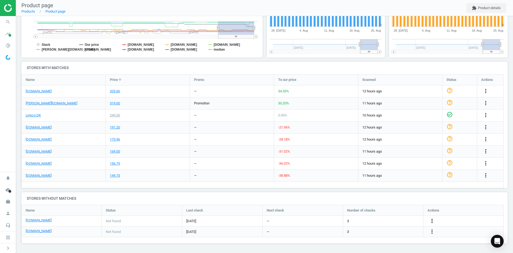
click at [483, 118] on icon "more_vert" at bounding box center [486, 115] width 6 height 6
click at [387, 220] on link "Edit URL/product option" at bounding box center [390, 221] width 73 height 8
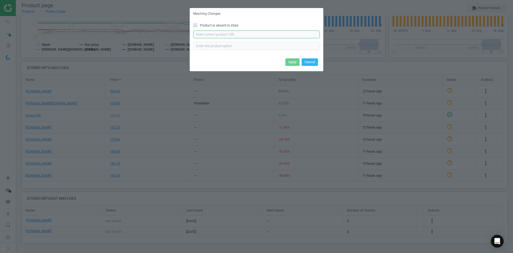
click at [214, 34] on input "text" at bounding box center [256, 34] width 127 height 8
paste input "https://www.proshop.dk/Konference-Praesentation/DURABLE-Inforamme-DURAFRAME-MAG…"
type input "https://www.proshop.dk/Konference-Praesentation/DURABLE-Inforamme-DURAFRAME-MAG…"
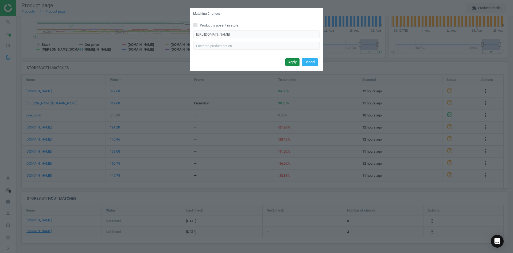
click at [290, 60] on button "Apply" at bounding box center [293, 61] width 14 height 7
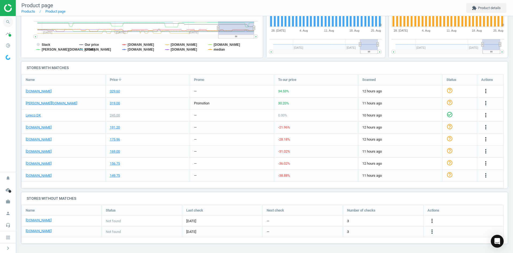
click at [9, 21] on icon "search" at bounding box center [8, 22] width 10 height 10
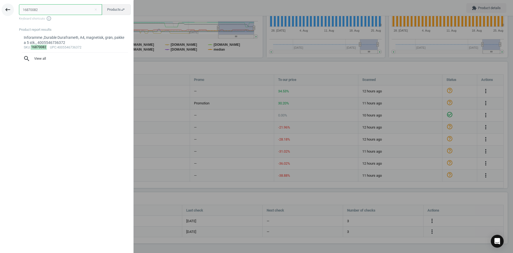
drag, startPoint x: 66, startPoint y: 11, endPoint x: 12, endPoint y: 10, distance: 53.5
click at [15, 9] on div "keyboard_backspace 16870082 close Products swap_horiz Keyboard shortcuts info_o…" at bounding box center [67, 127] width 134 height 253
paste input "9740221"
type input "19740221"
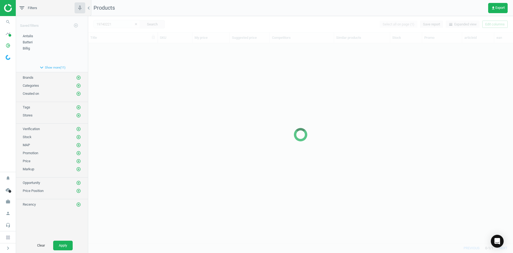
scroll to position [191, 421]
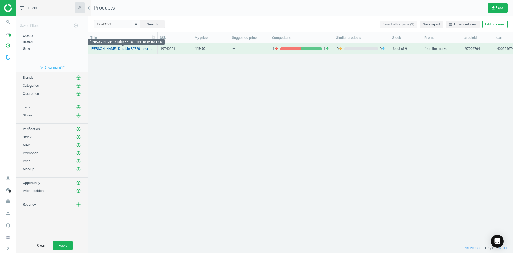
click at [131, 48] on link "Navneskilt, Durable 827201, sort, 4005546741062" at bounding box center [123, 48] width 64 height 5
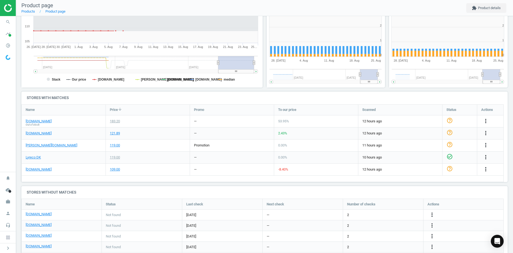
scroll to position [115, 126]
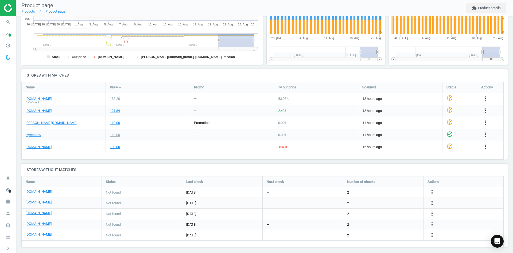
scroll to position [131, 0]
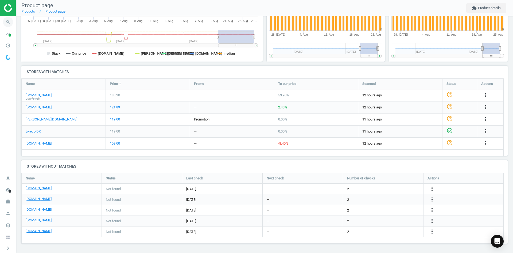
click at [7, 25] on icon "search" at bounding box center [8, 22] width 10 height 10
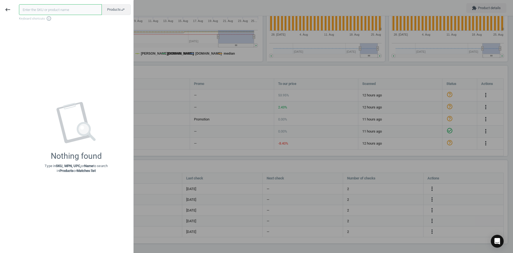
click at [46, 10] on input "text" at bounding box center [60, 9] width 83 height 11
paste input "15685212"
type input "15685212"
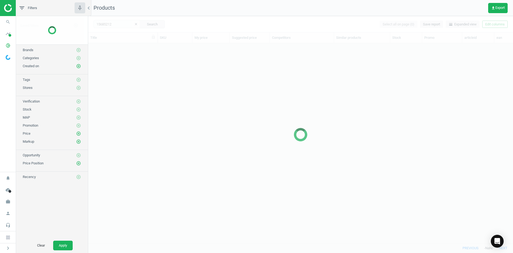
scroll to position [191, 421]
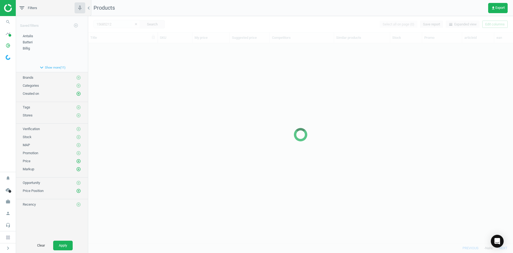
click at [158, 76] on div at bounding box center [300, 134] width 425 height 237
click at [90, 60] on div at bounding box center [300, 134] width 425 height 237
click at [108, 59] on div at bounding box center [300, 134] width 425 height 237
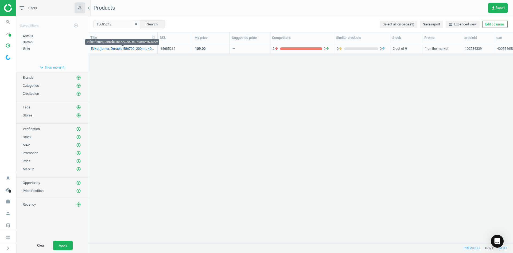
click at [115, 49] on link "Etiketfjerner, Durable 586700, 200 ml, 4005546505909" at bounding box center [123, 48] width 64 height 5
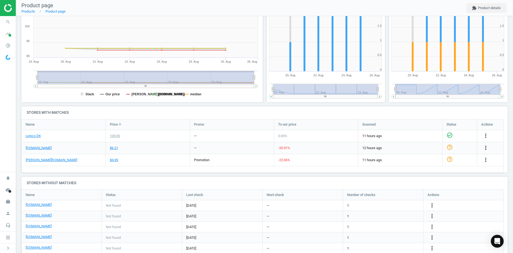
scroll to position [129, 0]
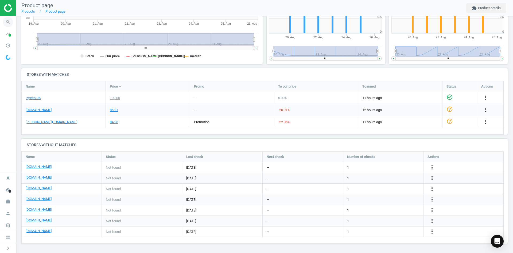
click at [11, 18] on icon "search" at bounding box center [8, 22] width 10 height 10
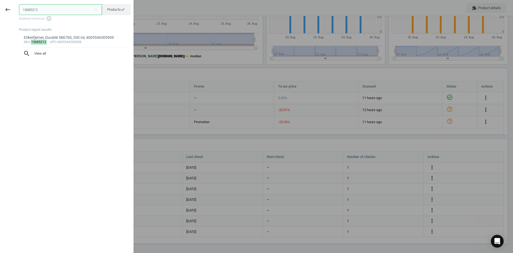
drag, startPoint x: 43, startPoint y: 12, endPoint x: -1, endPoint y: 0, distance: 46.1
click at [0, 0] on html "Group 2 Created with Sketch. ic/cloud_download/grey600 Created with Sketch. gra…" at bounding box center [256, 126] width 513 height 253
paste input "1737829"
type input "11737829"
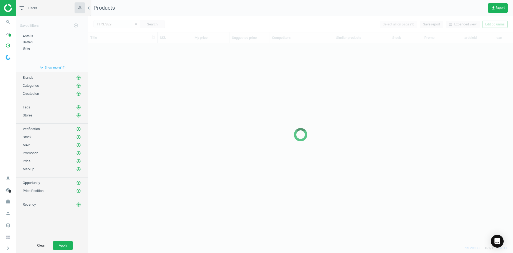
scroll to position [191, 421]
click at [161, 75] on div at bounding box center [300, 134] width 425 height 237
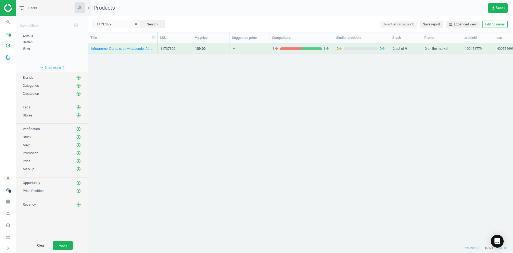
drag, startPoint x: 136, startPoint y: 87, endPoint x: 114, endPoint y: 61, distance: 34.5
click at [135, 84] on div "Inforamme, Durable, selvklæbende, A4, sort, 4005546990736 11737829 139.00 — 1 a…" at bounding box center [300, 140] width 425 height 195
click at [106, 49] on link "Inforamme, Durable, selvklæbende, A4, sort, 4005546990736" at bounding box center [123, 48] width 64 height 5
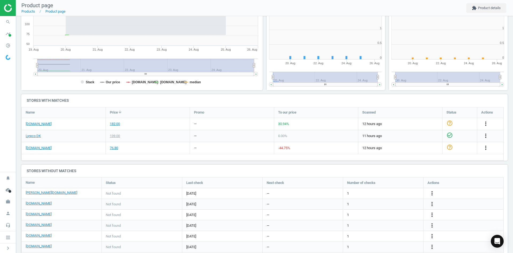
scroll to position [3, 3]
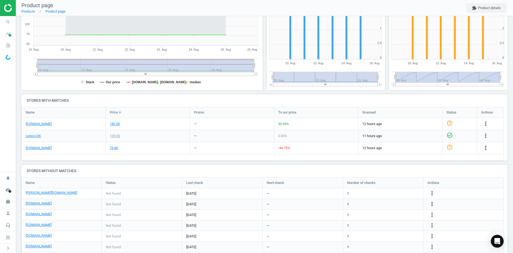
drag, startPoint x: 432, startPoint y: 192, endPoint x: 428, endPoint y: 191, distance: 4.0
click at [433, 192] on icon "more_vert" at bounding box center [432, 193] width 6 height 6
click at [376, 191] on link "Edit URL/product option" at bounding box center [390, 193] width 73 height 8
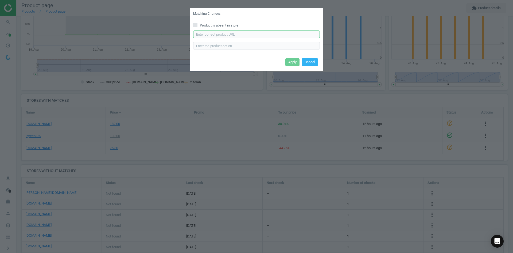
drag, startPoint x: 239, startPoint y: 33, endPoint x: 250, endPoint y: 38, distance: 11.6
click at [239, 33] on input "text" at bounding box center [256, 34] width 127 height 8
paste input "https://www.lomax.dk/flere-produkter/butiksudstyr-og-inventar/skilte/rammer/inf…"
type input "https://www.lomax.dk/flere-produkter/butiksudstyr-og-inventar/skilte/rammer/inf…"
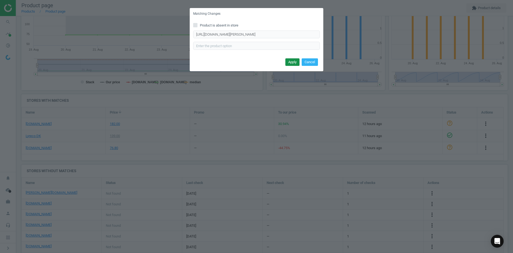
click at [298, 60] on button "Apply" at bounding box center [293, 61] width 14 height 7
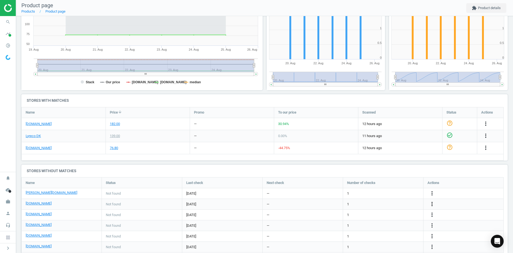
click at [431, 203] on icon "more_vert" at bounding box center [432, 204] width 6 height 6
click at [387, 203] on link "Edit URL/product option" at bounding box center [390, 204] width 73 height 8
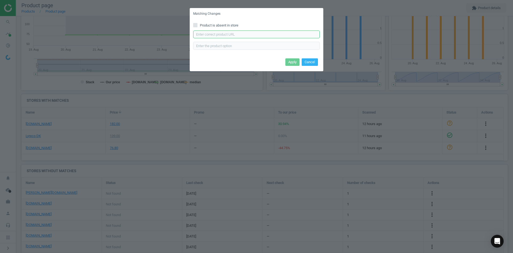
click at [234, 32] on input "text" at bounding box center [256, 34] width 127 height 8
paste input "https://daarbakredoffice.dk/durable-duraframe-wallpaper-a4-magnetramme-sort-117…"
type input "https://daarbakredoffice.dk/durable-duraframe-wallpaper-a4-magnetramme-sort-117…"
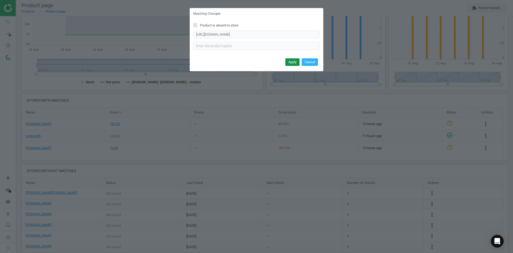
click at [287, 62] on button "Apply" at bounding box center [293, 61] width 14 height 7
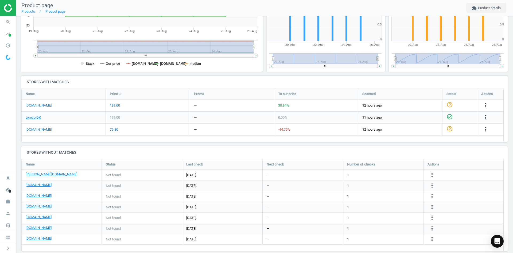
scroll to position [129, 0]
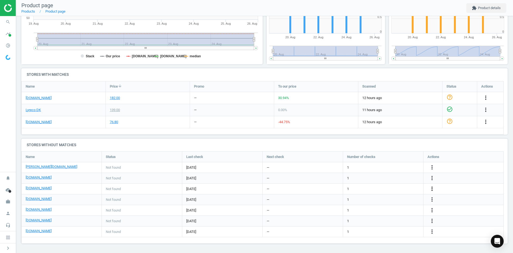
click at [483, 125] on icon "more_vert" at bounding box center [486, 121] width 6 height 6
click at [387, 188] on link "Edit URL/product option" at bounding box center [390, 188] width 73 height 8
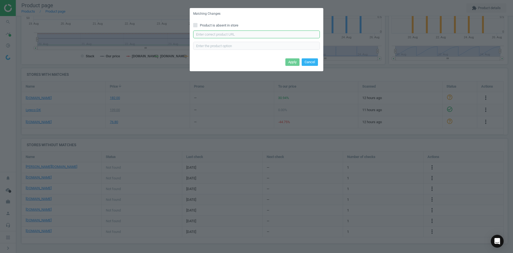
drag, startPoint x: 267, startPoint y: 33, endPoint x: 268, endPoint y: 37, distance: 4.7
click at [267, 33] on input "text" at bounding box center [256, 34] width 127 height 8
paste input "https://www.grafical.dk/produkt/skilt-duraframe-wallpaper-a4-sort-aftagelig-inf…"
type input "https://www.grafical.dk/produkt/skilt-duraframe-wallpaper-a4-sort-aftagelig-inf…"
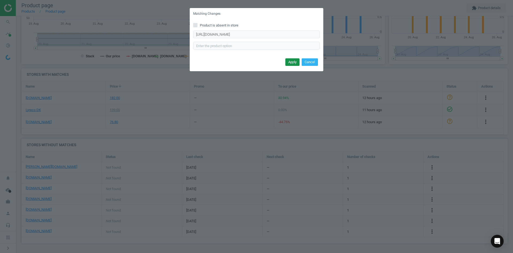
scroll to position [0, 0]
click at [292, 61] on button "Apply" at bounding box center [293, 61] width 14 height 7
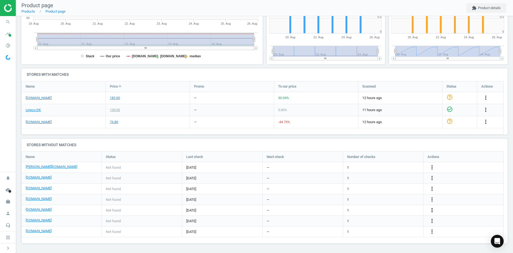
click at [433, 211] on icon "more_vert" at bounding box center [432, 210] width 6 height 6
click at [382, 211] on link "Edit URL/product option" at bounding box center [390, 210] width 73 height 8
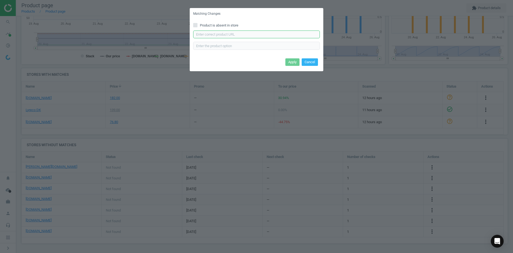
click at [237, 33] on input "text" at bounding box center [256, 34] width 127 height 8
paste input "https://www.kontorsyd.dk/da/informationsramme/inforamme-a4-4-klaebe-punkter-1-s…"
type input "https://www.kontorsyd.dk/da/informationsramme/inforamme-a4-4-klaebe-punkter-1-s…"
click at [293, 61] on button "Apply" at bounding box center [293, 61] width 14 height 7
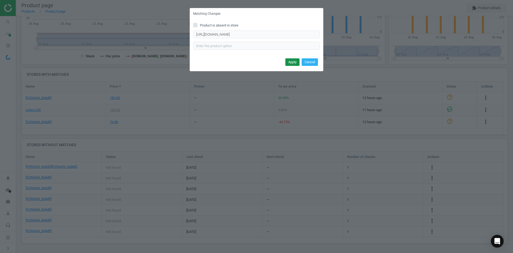
scroll to position [0, 0]
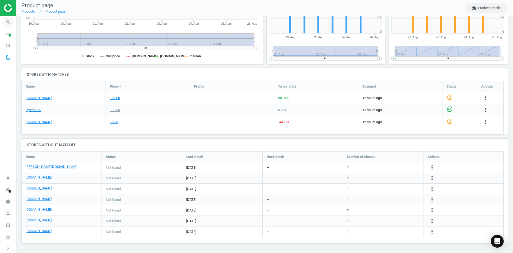
click at [11, 25] on span "search" at bounding box center [8, 22] width 16 height 12
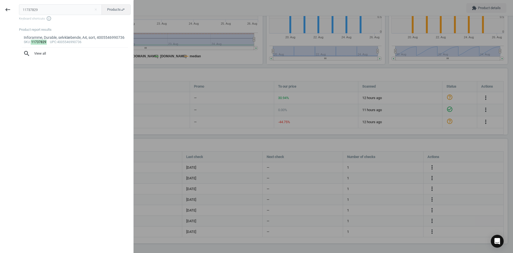
drag, startPoint x: 54, startPoint y: 10, endPoint x: -4, endPoint y: 2, distance: 59.1
click at [0, 2] on html "Group 2 Created with Sketch. ic/cloud_download/grey600 Created with Sketch. gra…" at bounding box center [256, 126] width 513 height 253
type input "11737831"
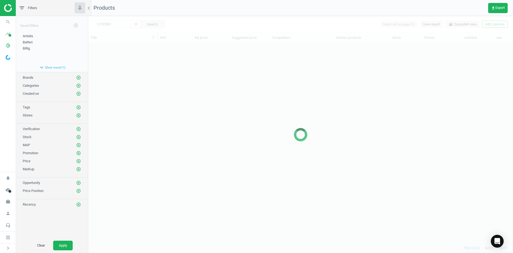
scroll to position [191, 421]
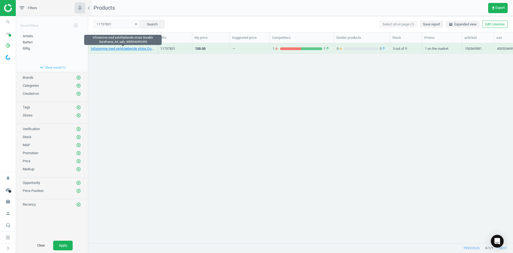
click at [119, 51] on div "Inforamme med selvklæbende strips Durable Duraframe, A4, sølv, 4005546992495" at bounding box center [123, 49] width 64 height 7
click at [137, 49] on link "Inforamme med selvklæbende strips Durable Duraframe, A4, sølv, 4005546992495" at bounding box center [123, 48] width 64 height 5
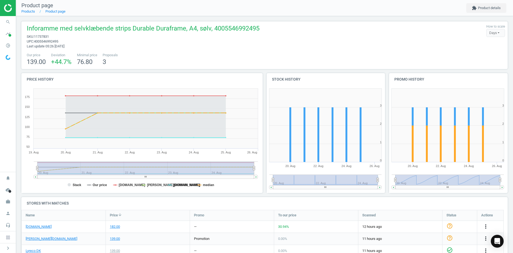
scroll to position [107, 0]
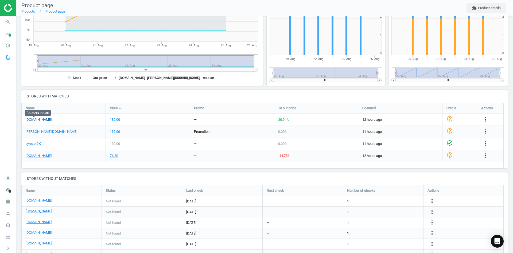
click at [34, 120] on link "[DOMAIN_NAME]" at bounding box center [39, 119] width 26 height 5
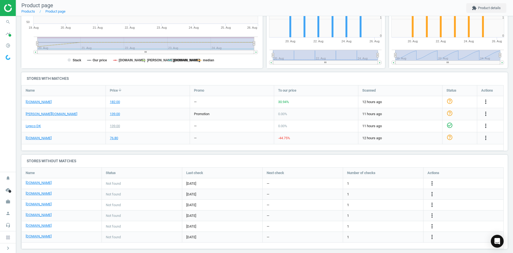
scroll to position [130, 0]
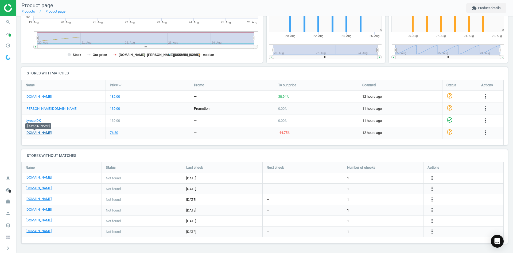
click at [37, 132] on link "[DOMAIN_NAME]" at bounding box center [39, 132] width 26 height 5
click at [483, 124] on icon "more_vert" at bounding box center [486, 120] width 6 height 6
click at [393, 177] on link "Edit URL/product option" at bounding box center [390, 178] width 73 height 8
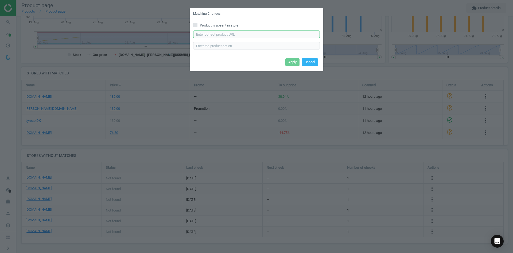
drag, startPoint x: 201, startPoint y: 34, endPoint x: 248, endPoint y: 38, distance: 46.9
click at [201, 34] on input "text" at bounding box center [256, 34] width 127 height 8
paste input "https://daarbakredoffice.dk/durable-duraframe-wallpaper-a4-magnetramme-soelv-11…"
type input "https://daarbakredoffice.dk/durable-duraframe-wallpaper-a4-magnetramme-soelv-11…"
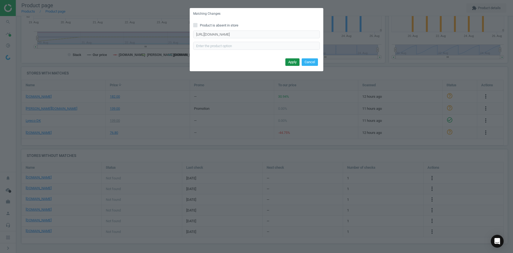
scroll to position [0, 0]
click at [292, 62] on button "Apply" at bounding box center [293, 61] width 14 height 7
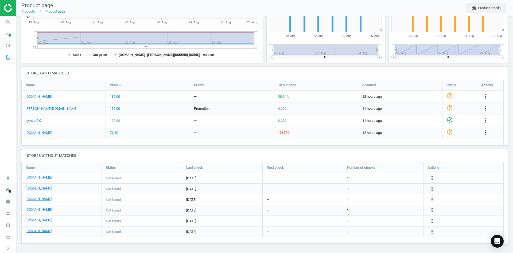
click at [483, 111] on icon "more_vert" at bounding box center [486, 108] width 6 height 6
click at [387, 189] on link "Edit URL/product option" at bounding box center [390, 188] width 73 height 8
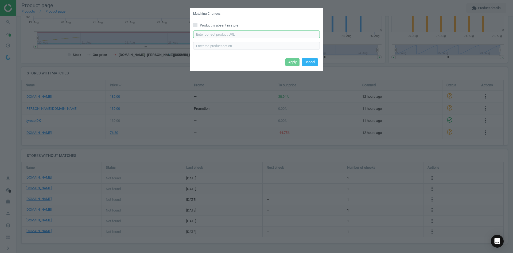
click at [248, 36] on input "text" at bounding box center [256, 34] width 127 height 8
paste input "https://www.grafical.dk/produkt/skilt-duraframe-wallpaper-a4-soelv-aftagelig-in…"
type input "https://www.grafical.dk/produkt/skilt-duraframe-wallpaper-a4-soelv-aftagelig-in…"
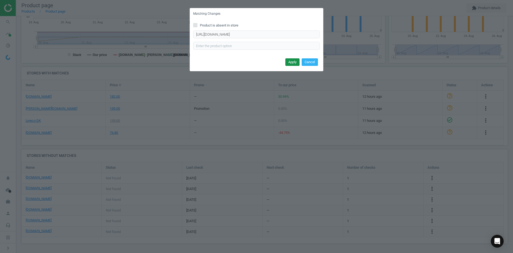
click at [292, 61] on button "Apply" at bounding box center [293, 61] width 14 height 7
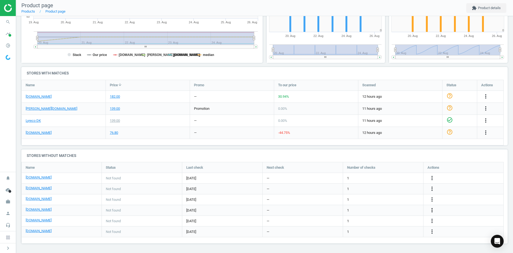
click at [483, 136] on icon "more_vert" at bounding box center [486, 132] width 6 height 6
click at [391, 209] on link "Edit URL/product option" at bounding box center [390, 210] width 73 height 8
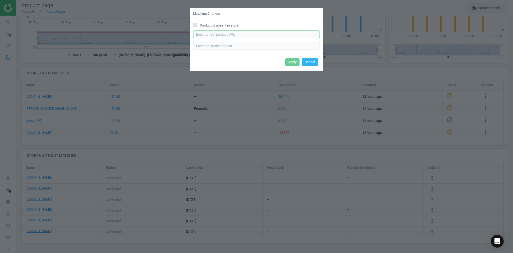
drag, startPoint x: 259, startPoint y: 32, endPoint x: 262, endPoint y: 37, distance: 5.5
click at [259, 32] on input "text" at bounding box center [256, 34] width 127 height 8
paste input "https://www.kontorsyd.dk/da/informationsramme/inforamme-a4-4-klaebe-punkter-1-s…"
type input "https://www.kontorsyd.dk/da/informationsramme/inforamme-a4-4-klaebe-punkter-1-s…"
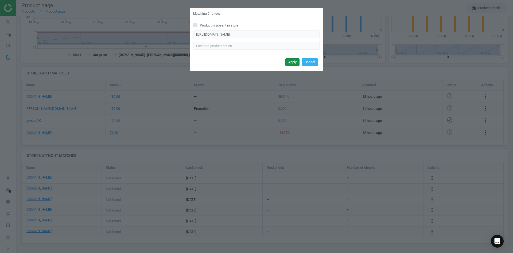
scroll to position [0, 0]
click at [291, 63] on button "Apply" at bounding box center [293, 61] width 14 height 7
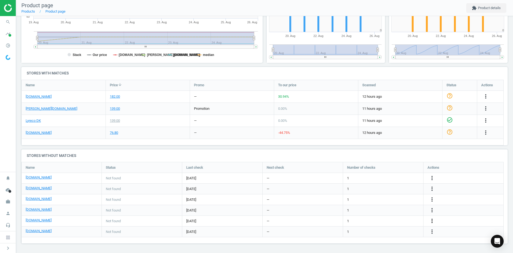
click at [431, 221] on icon "more_vert" at bounding box center [432, 220] width 6 height 6
click at [388, 219] on link "Edit URL/product option" at bounding box center [390, 221] width 73 height 8
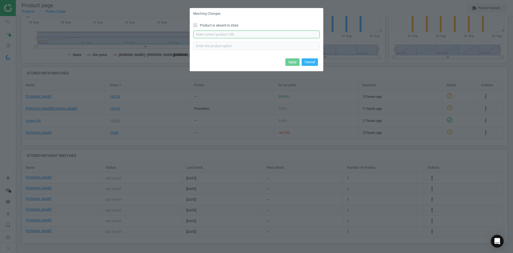
click at [231, 34] on input "text" at bounding box center [256, 34] width 127 height 8
paste input "https://hertelsboresko.dk/da/skilte-og-rammer/-skilt-duraframe-wallpaper-a4-162…"
type input "https://hertelsboresko.dk/da/skilte-og-rammer/-skilt-duraframe-wallpaper-a4-162…"
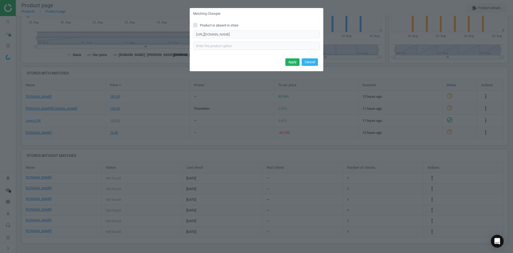
drag, startPoint x: 288, startPoint y: 61, endPoint x: 277, endPoint y: 54, distance: 13.3
click at [288, 60] on button "Apply" at bounding box center [293, 61] width 14 height 7
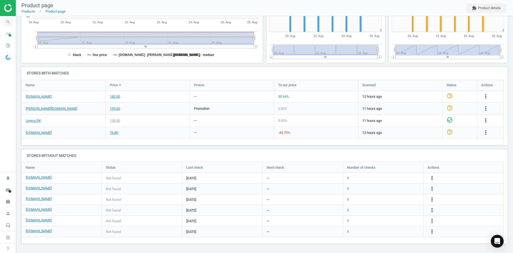
click at [9, 22] on icon "search" at bounding box center [8, 22] width 10 height 10
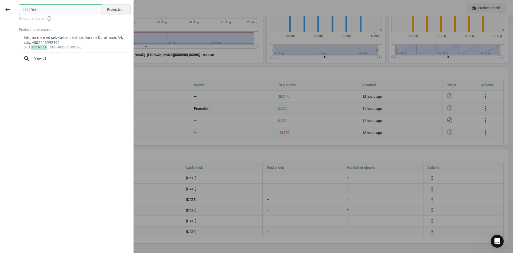
click at [0, 13] on html "Group 2 Created with Sketch. ic/cloud_download/grey600 Created with Sketch. gra…" at bounding box center [256, 126] width 513 height 253
paste input "29"
type input "11737829"
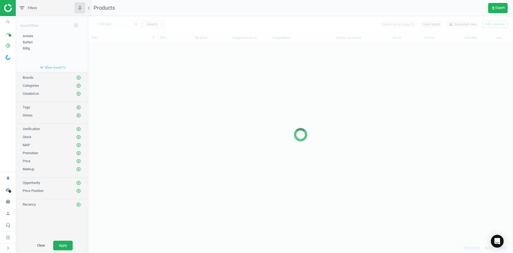
scroll to position [191, 421]
drag, startPoint x: 150, startPoint y: 82, endPoint x: 145, endPoint y: 72, distance: 11.0
click at [151, 82] on div at bounding box center [300, 134] width 425 height 237
click at [141, 58] on div at bounding box center [300, 134] width 425 height 237
click at [136, 51] on div at bounding box center [300, 134] width 425 height 237
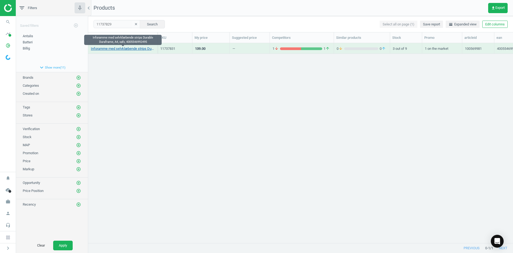
click at [133, 50] on link "Inforamme med selvklæbende strips Durable Duraframe, A4, sølv, 4005546992495" at bounding box center [123, 48] width 64 height 5
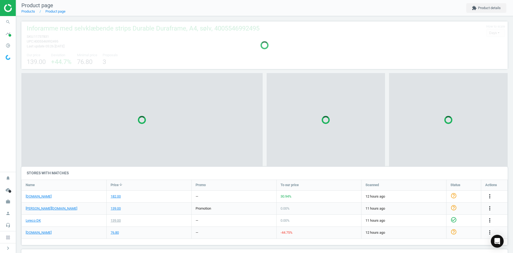
click at [133, 50] on div at bounding box center [264, 45] width 487 height 48
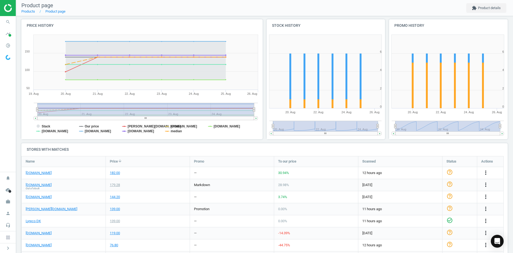
scroll to position [28, 0]
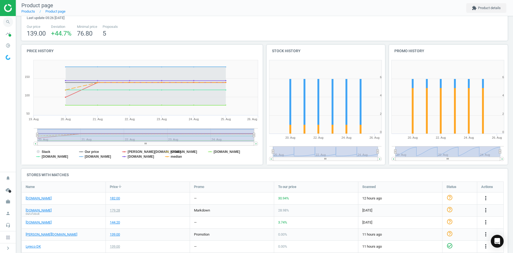
click at [11, 23] on icon "search" at bounding box center [8, 22] width 10 height 10
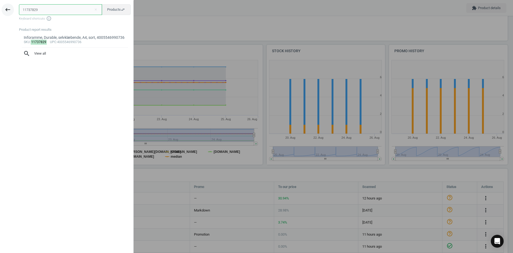
paste input "42"
drag, startPoint x: 47, startPoint y: 6, endPoint x: 12, endPoint y: 9, distance: 34.6
click at [13, 9] on div "keyboard_backspace 11737829 close Products swap_horiz Keyboard shortcuts info_o…" at bounding box center [67, 127] width 134 height 253
type input "11737842"
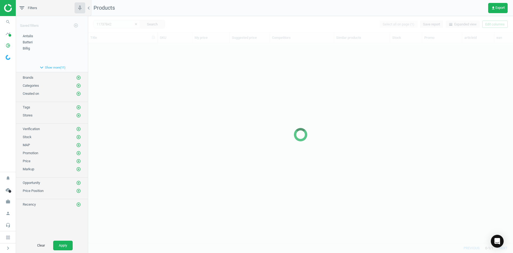
scroll to position [191, 421]
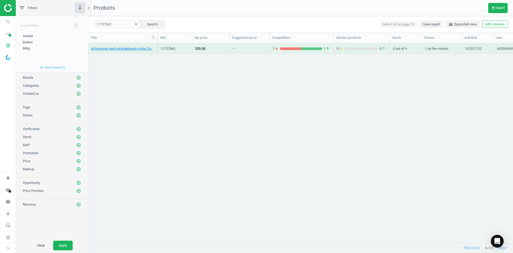
drag, startPoint x: 219, startPoint y: 83, endPoint x: 204, endPoint y: 67, distance: 21.2
click at [219, 79] on div "Inforamme med selvklæbende strips Durable Duraframe, A3, sort, 4005546990750 11…" at bounding box center [300, 140] width 425 height 195
click at [143, 49] on link "Inforamme med selvklæbende strips Durable Duraframe, A3, sort, 4005546990750" at bounding box center [123, 48] width 64 height 5
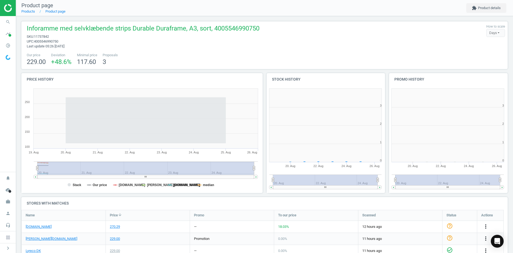
scroll to position [104, 0]
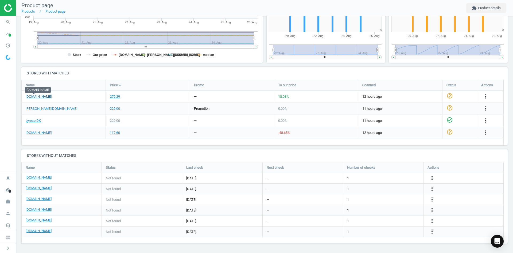
click at [36, 99] on link "[DOMAIN_NAME]" at bounding box center [39, 96] width 26 height 5
click at [33, 110] on link "[PERSON_NAME][DOMAIN_NAME]" at bounding box center [52, 108] width 52 height 5
click at [42, 132] on link "[DOMAIN_NAME]" at bounding box center [39, 132] width 26 height 5
click at [483, 124] on icon "more_vert" at bounding box center [486, 120] width 6 height 6
click at [387, 178] on link "Edit URL/product option" at bounding box center [390, 178] width 73 height 8
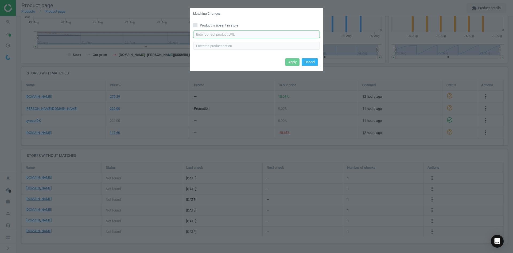
drag, startPoint x: 239, startPoint y: 33, endPoint x: 289, endPoint y: 58, distance: 56.1
click at [239, 33] on input "text" at bounding box center [256, 34] width 127 height 8
paste input "https://daarbakredoffice.dk/durable-duraframe-wallpaper-a3-magnetramme-sort-117…"
type input "https://daarbakredoffice.dk/durable-duraframe-wallpaper-a3-magnetramme-sort-117…"
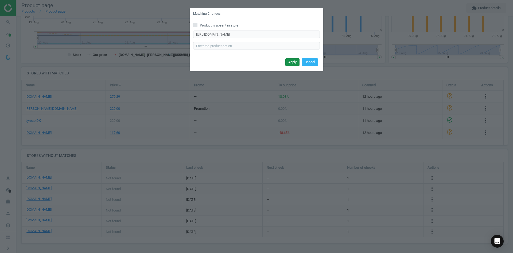
click at [291, 59] on button "Apply" at bounding box center [293, 61] width 14 height 7
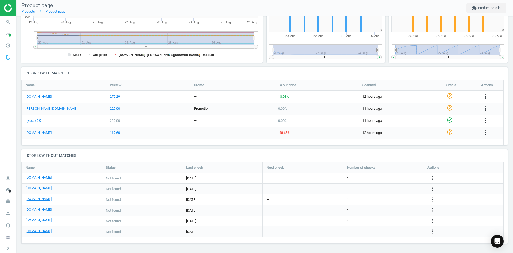
click at [431, 220] on icon "more_vert" at bounding box center [432, 220] width 6 height 6
click at [483, 124] on icon "more_vert" at bounding box center [486, 120] width 6 height 6
click at [384, 180] on link "Edit packaging coefficient" at bounding box center [390, 178] width 73 height 8
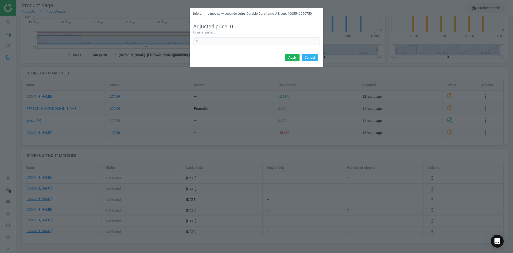
drag, startPoint x: 314, startPoint y: 58, endPoint x: 337, endPoint y: 83, distance: 34.6
click at [314, 58] on button "Cancel" at bounding box center [310, 57] width 16 height 7
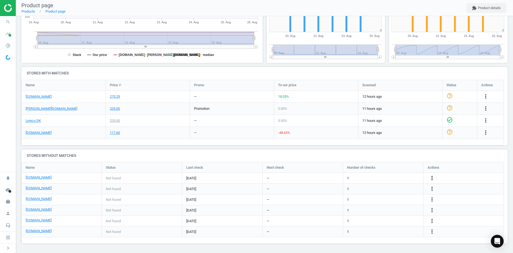
click at [483, 124] on icon "more_vert" at bounding box center [486, 120] width 6 height 6
click at [376, 178] on link "Edit packaging coefficient" at bounding box center [390, 178] width 73 height 8
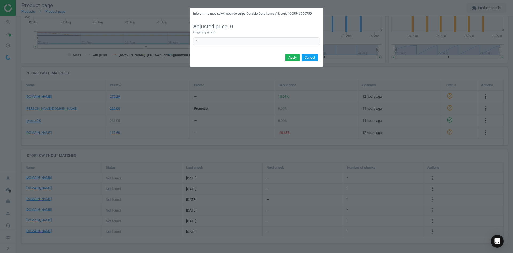
click at [312, 58] on button "Cancel" at bounding box center [310, 57] width 16 height 7
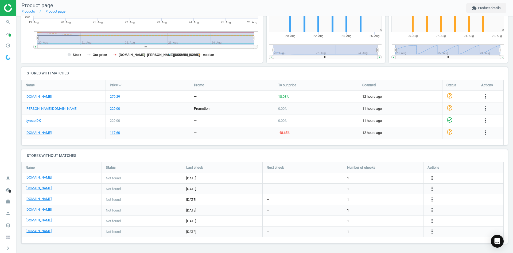
click at [483, 124] on icon "more_vert" at bounding box center [486, 120] width 6 height 6
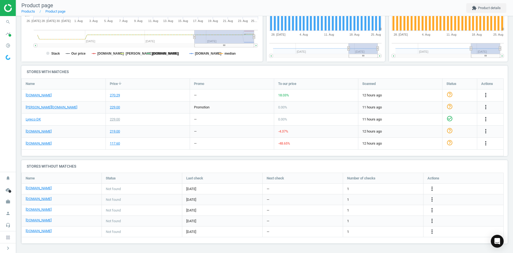
click at [482, 123] on div "more_vert" at bounding box center [487, 119] width 10 height 7
click at [483, 122] on icon "more_vert" at bounding box center [486, 119] width 6 height 6
click at [393, 187] on link "Edit URL/product option" at bounding box center [390, 188] width 73 height 8
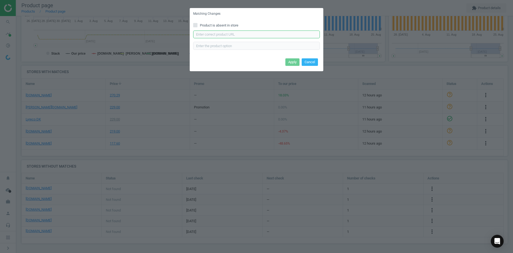
click at [245, 35] on input "text" at bounding box center [256, 34] width 127 height 8
paste input "[URL][DOMAIN_NAME]"
type input "[URL][DOMAIN_NAME]"
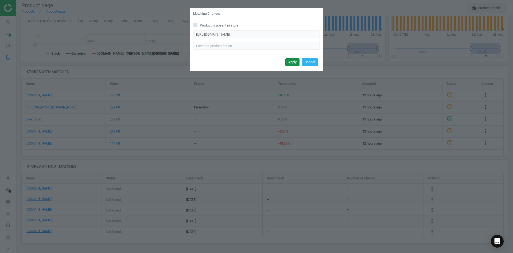
click at [298, 61] on button "Apply" at bounding box center [293, 61] width 14 height 7
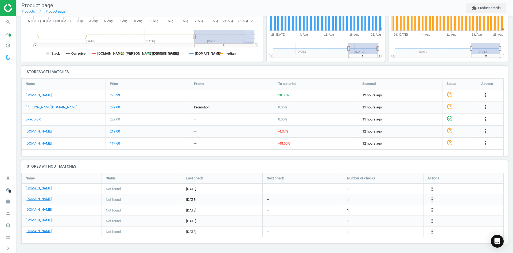
click at [431, 210] on icon "more_vert" at bounding box center [432, 210] width 6 height 6
click at [387, 210] on link "Edit URL/product option" at bounding box center [390, 210] width 73 height 8
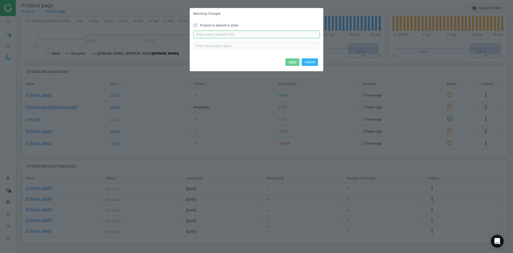
click at [259, 37] on input "text" at bounding box center [256, 34] width 127 height 8
paste input "[URL][DOMAIN_NAME]"
type input "[URL][DOMAIN_NAME]"
click at [291, 61] on button "Apply" at bounding box center [293, 61] width 14 height 7
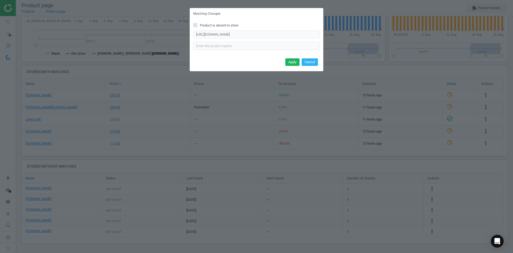
scroll to position [0, 0]
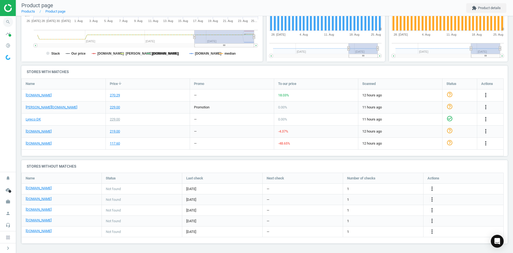
click at [6, 22] on icon "search" at bounding box center [8, 22] width 10 height 10
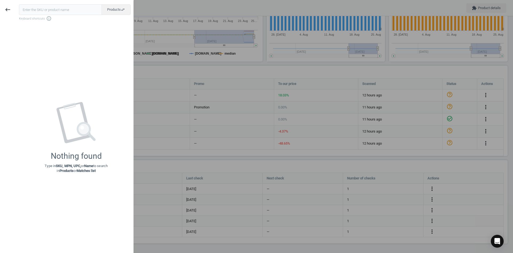
click at [58, 10] on input "text" at bounding box center [60, 9] width 83 height 11
type input "11737853"
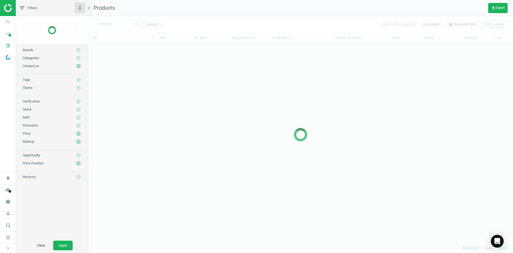
scroll to position [191, 421]
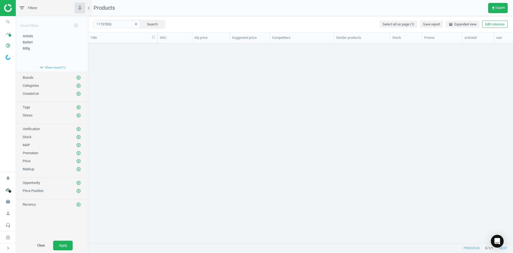
click at [226, 130] on div "grid" at bounding box center [300, 140] width 425 height 195
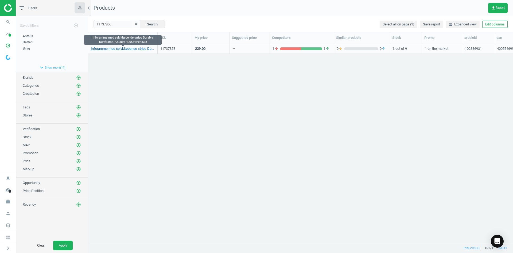
click at [143, 50] on link "Inforamme med selvklæbende strips Durable Duraframe, A3, sølv, 4005546992518" at bounding box center [123, 48] width 64 height 5
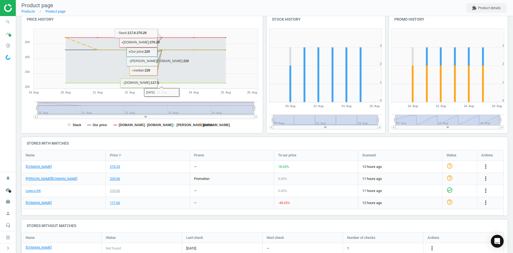
scroll to position [130, 0]
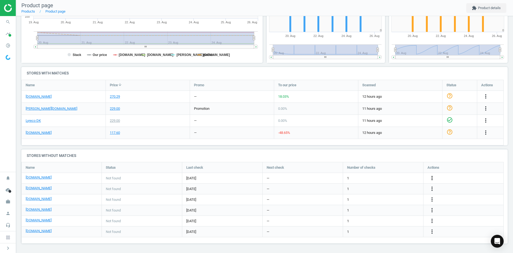
click at [483, 124] on icon "more_vert" at bounding box center [486, 120] width 6 height 6
click at [386, 176] on link "Edit URL/product option" at bounding box center [390, 178] width 73 height 8
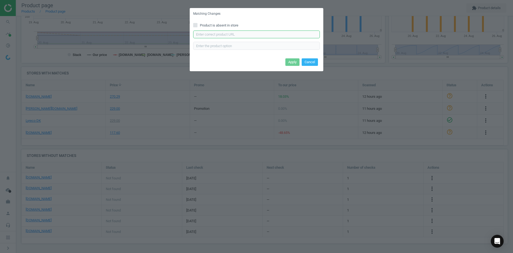
click at [264, 35] on input "text" at bounding box center [256, 34] width 127 height 8
paste input "[URL][DOMAIN_NAME]"
type input "[URL][DOMAIN_NAME]"
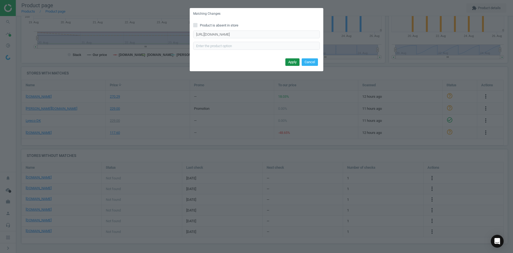
click at [292, 63] on button "Apply" at bounding box center [293, 61] width 14 height 7
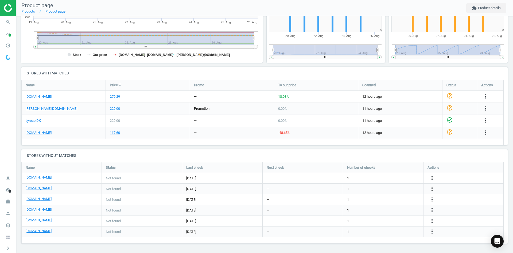
click at [483, 111] on icon "more_vert" at bounding box center [486, 108] width 6 height 6
click at [388, 188] on link "Edit URL/product option" at bounding box center [390, 188] width 73 height 8
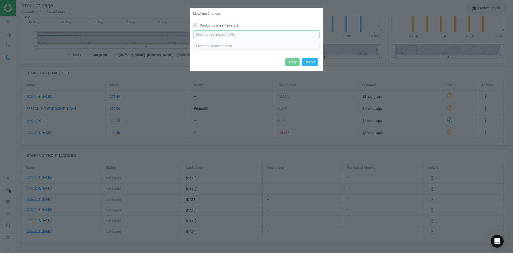
drag, startPoint x: 278, startPoint y: 32, endPoint x: 289, endPoint y: 52, distance: 22.9
click at [278, 32] on input "text" at bounding box center [256, 34] width 127 height 8
paste input "[URL][DOMAIN_NAME]"
type input "[URL][DOMAIN_NAME]"
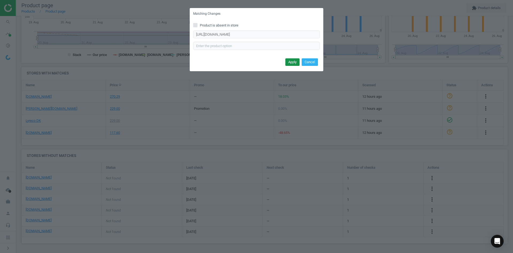
scroll to position [0, 0]
click at [295, 62] on button "Apply" at bounding box center [293, 61] width 14 height 7
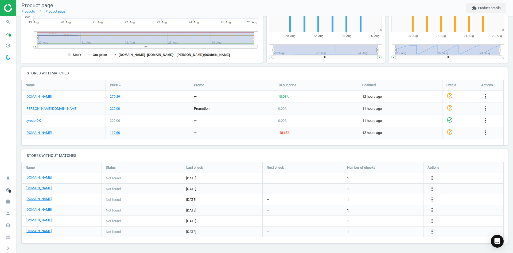
click at [483, 136] on icon "more_vert" at bounding box center [486, 132] width 6 height 6
click at [388, 207] on link "Edit URL/product option" at bounding box center [390, 210] width 73 height 8
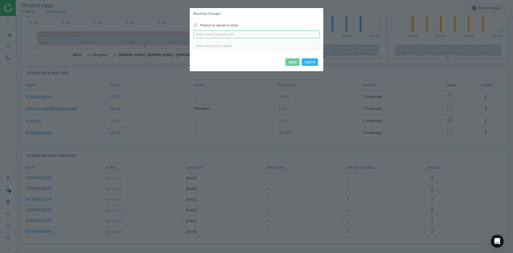
drag, startPoint x: 241, startPoint y: 33, endPoint x: 250, endPoint y: 39, distance: 10.0
click at [241, 33] on input "text" at bounding box center [256, 34] width 127 height 8
paste input "[URL][DOMAIN_NAME]"
type input "[URL][DOMAIN_NAME]"
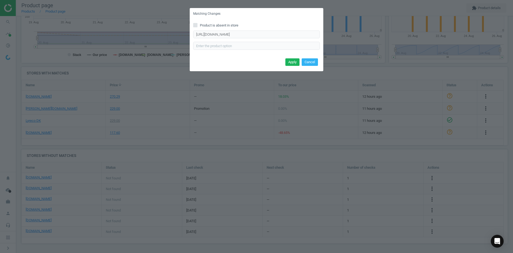
scroll to position [0, 0]
drag, startPoint x: 294, startPoint y: 61, endPoint x: 236, endPoint y: 17, distance: 73.2
click at [294, 58] on button "Apply" at bounding box center [293, 61] width 14 height 7
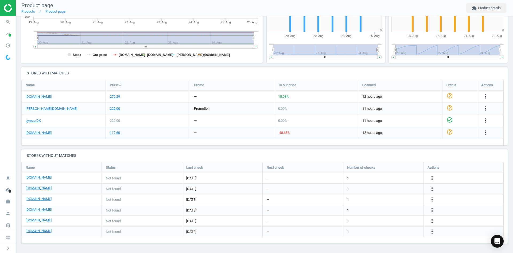
click at [431, 223] on icon "more_vert" at bounding box center [432, 220] width 6 height 6
click at [390, 219] on link "Edit URL/product option" at bounding box center [390, 221] width 73 height 8
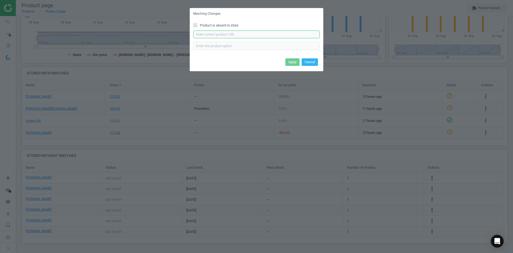
drag, startPoint x: 206, startPoint y: 32, endPoint x: 224, endPoint y: 32, distance: 17.6
click at [206, 32] on input "text" at bounding box center [256, 34] width 127 height 8
paste input "[URL][DOMAIN_NAME]"
type input "[URL][DOMAIN_NAME]"
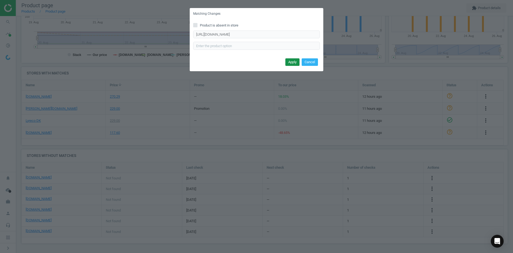
click at [291, 65] on button "Apply" at bounding box center [293, 61] width 14 height 7
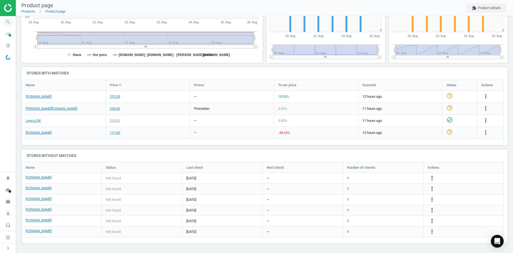
click at [11, 22] on icon "search" at bounding box center [8, 22] width 10 height 10
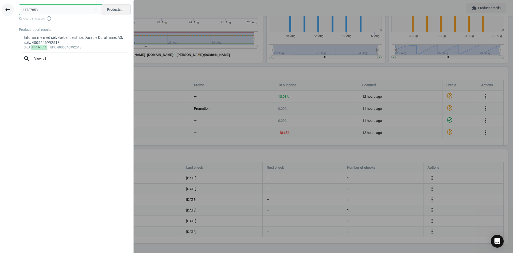
drag, startPoint x: 40, startPoint y: 11, endPoint x: 9, endPoint y: 14, distance: 31.4
click at [14, 10] on div "keyboard_backspace 11737853 close Products swap_horiz Keyboard shortcuts info_o…" at bounding box center [67, 127] width 134 height 253
paste input "080204"
type input "10802043"
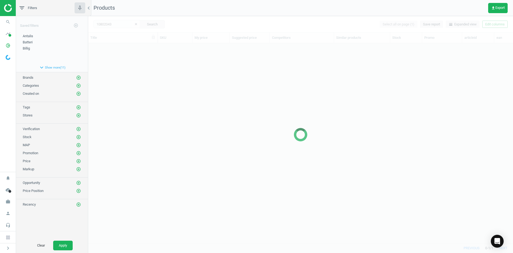
scroll to position [191, 421]
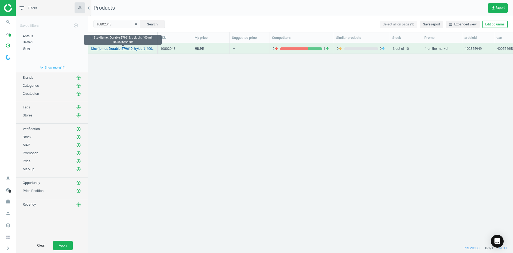
click at [110, 48] on link "Støvfjerner, Durable 579619, trykluft, 400 ml, 4005546504605" at bounding box center [123, 48] width 64 height 5
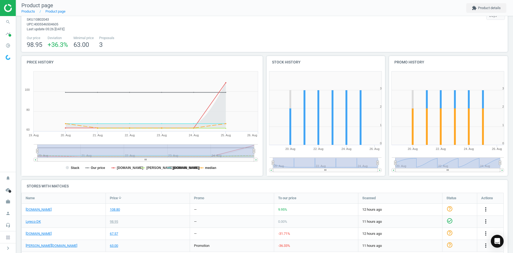
scroll to position [7, 0]
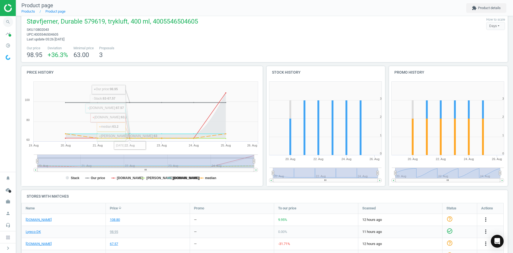
click at [9, 24] on icon "search" at bounding box center [8, 22] width 10 height 10
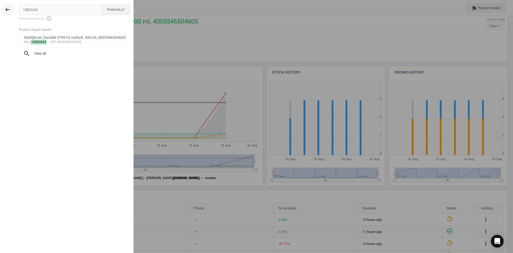
drag, startPoint x: 38, startPoint y: 8, endPoint x: 10, endPoint y: 11, distance: 28.4
click at [11, 10] on div "keyboard_backspace 10802043 close Products swap_horiz Keyboard shortcuts info_o…" at bounding box center [67, 127] width 134 height 253
type input "3737299"
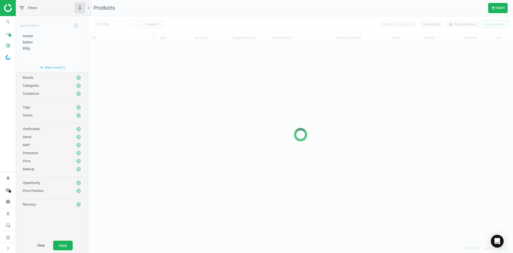
scroll to position [191, 421]
click at [129, 64] on div at bounding box center [300, 134] width 425 height 237
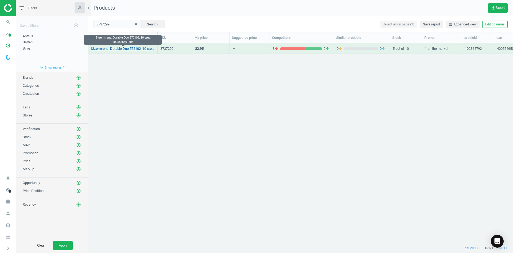
click at [122, 47] on link "Skærmrens, Durable Duo 572102, 10 sæt, 4005546501505" at bounding box center [123, 48] width 64 height 5
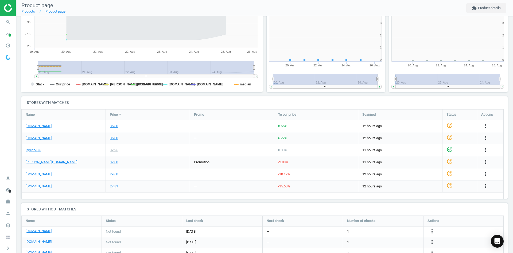
scroll to position [3, 3]
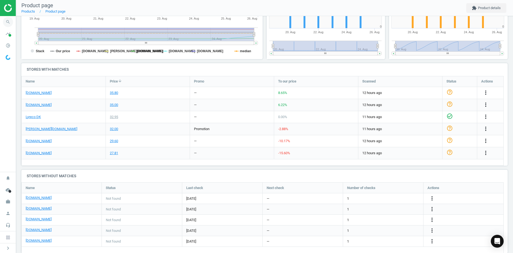
click at [9, 22] on icon "search" at bounding box center [8, 22] width 10 height 10
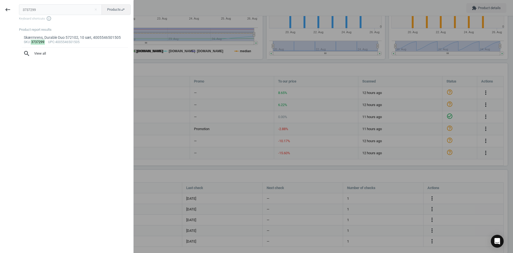
drag, startPoint x: 46, startPoint y: 11, endPoint x: -2, endPoint y: 9, distance: 47.9
click at [0, 9] on html "Group 2 Created with Sketch. ic/cloud_download/grey600 Created with Sketch. gra…" at bounding box center [256, 126] width 513 height 253
type input "15712455"
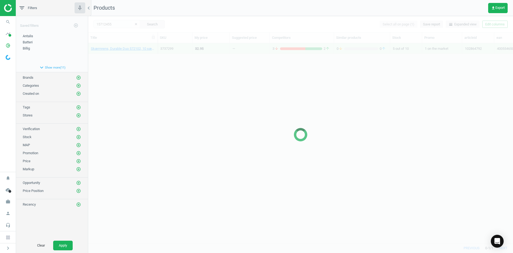
drag, startPoint x: 73, startPoint y: 85, endPoint x: 97, endPoint y: 78, distance: 25.4
click at [75, 85] on div "Categories add_circle_outline" at bounding box center [52, 85] width 59 height 5
click at [109, 72] on div at bounding box center [300, 134] width 425 height 237
click at [120, 56] on div at bounding box center [300, 134] width 425 height 237
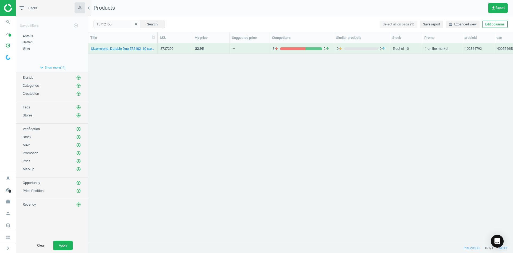
click at [120, 53] on div "Skærmrens, Durable Duo 572102, 10 sæt, 4005546501505" at bounding box center [123, 48] width 70 height 11
click at [120, 49] on link "Komprimeret gasspray, Durable Powerclean 579719, 200 ml, 4005546504629" at bounding box center [123, 48] width 64 height 5
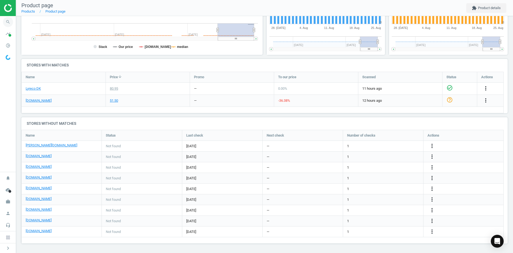
click at [8, 22] on icon "search" at bounding box center [8, 22] width 10 height 10
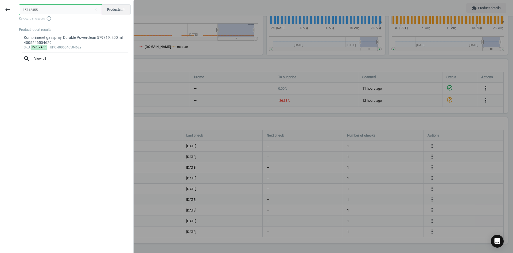
drag, startPoint x: 71, startPoint y: 9, endPoint x: 15, endPoint y: 10, distance: 56.7
click at [18, 9] on div "15712455 close Products swap_horiz Keyboard shortcuts info_outline Product repo…" at bounding box center [75, 127] width 118 height 253
paste input "7049343"
type input "17049343"
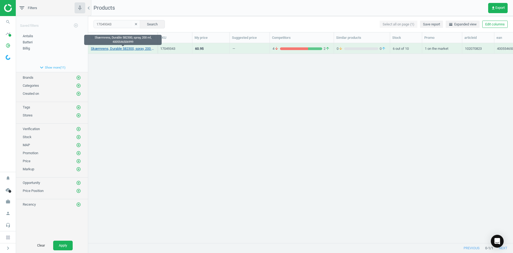
click at [104, 47] on link "Skærmrens, Durable 582300, spray, 200 ml, 4005546506999" at bounding box center [123, 48] width 64 height 5
